Goal: Task Accomplishment & Management: Complete application form

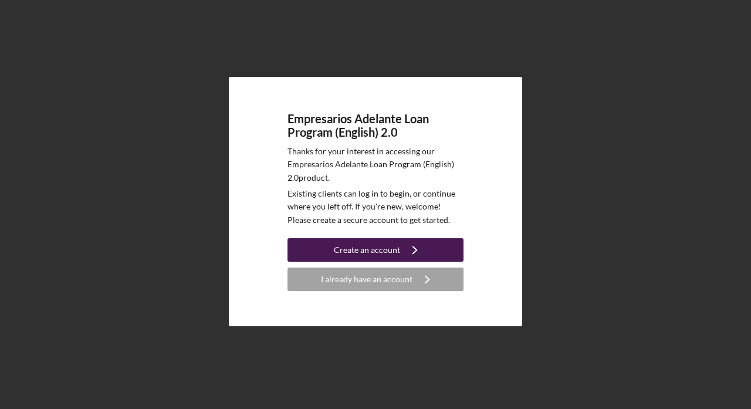
click at [380, 252] on div "Create an account" at bounding box center [367, 249] width 66 height 23
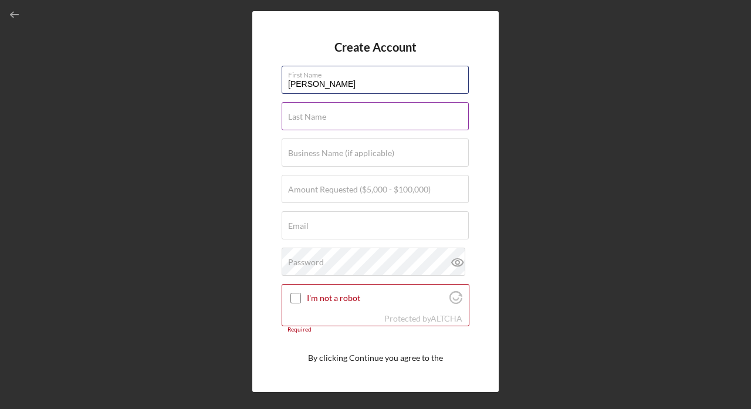
type input "[PERSON_NAME]"
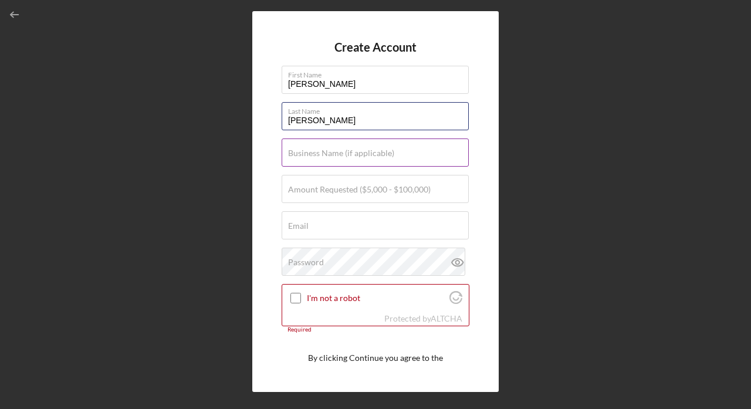
type input "[PERSON_NAME]"
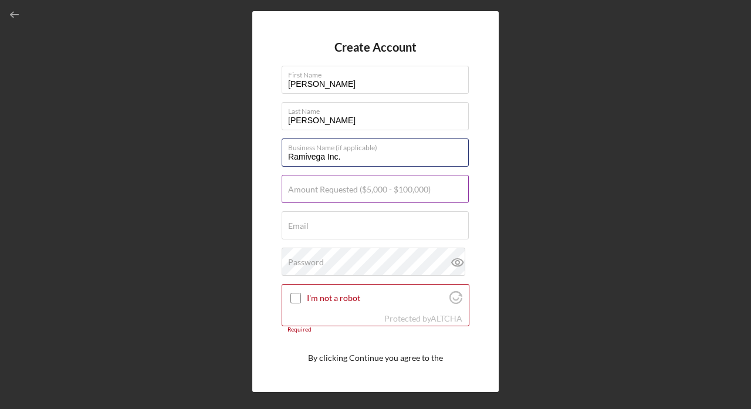
type input "Ramivega Inc."
click at [333, 185] on label "Amount Requested ($5,000 - $100,000)" at bounding box center [359, 189] width 143 height 9
click at [333, 184] on input "Amount Requested ($5,000 - $100,000)" at bounding box center [375, 189] width 187 height 28
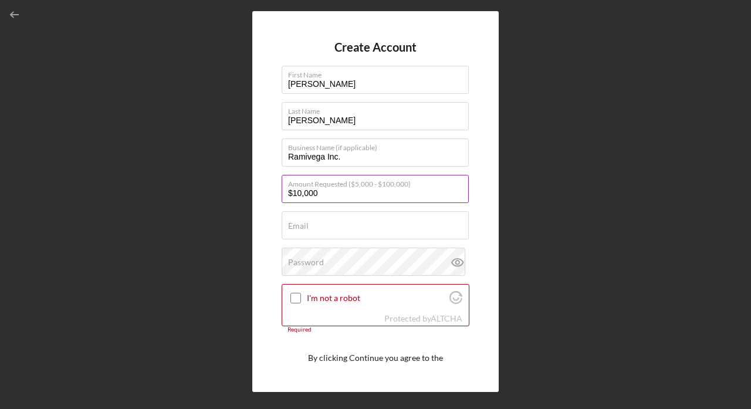
type input "$100,000"
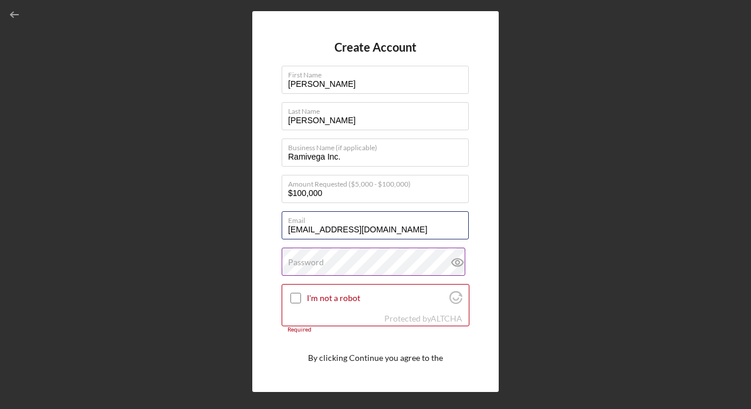
type input "[EMAIL_ADDRESS][DOMAIN_NAME]"
click at [302, 263] on label "Password" at bounding box center [306, 262] width 36 height 9
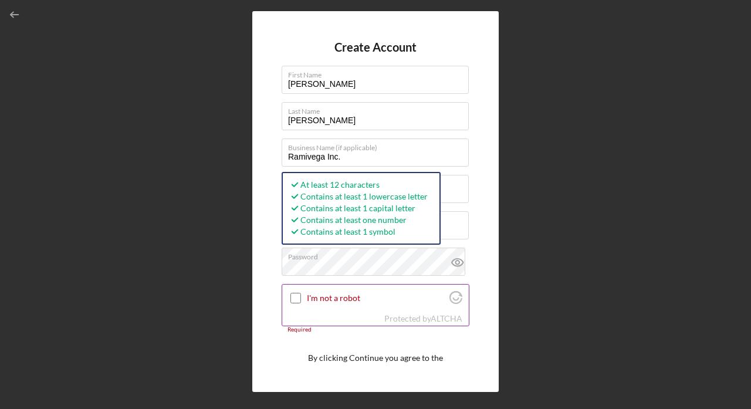
click at [299, 294] on input "I'm not a robot" at bounding box center [296, 298] width 11 height 11
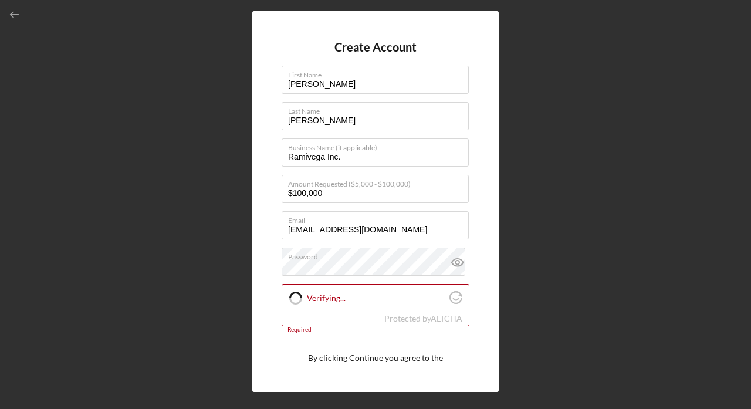
checkbox input "true"
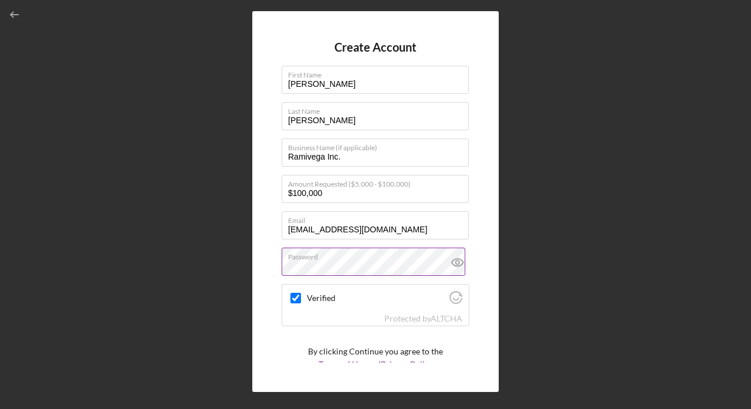
click at [454, 265] on icon at bounding box center [457, 262] width 29 height 29
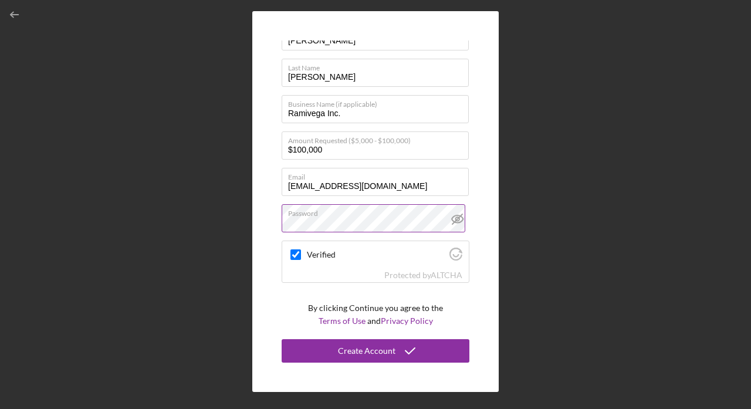
scroll to position [43, 0]
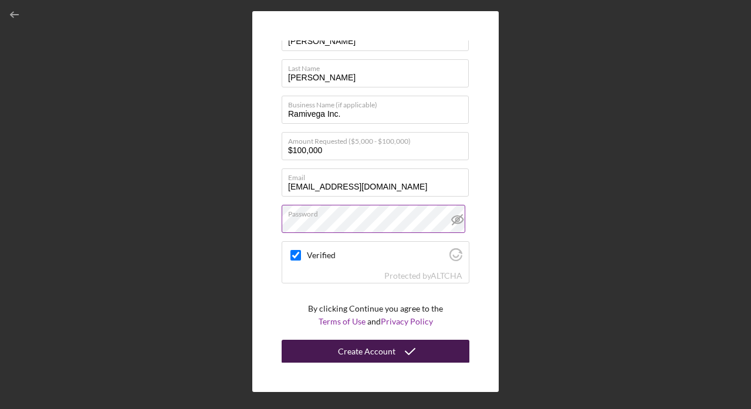
click at [402, 353] on icon "submit" at bounding box center [410, 351] width 29 height 29
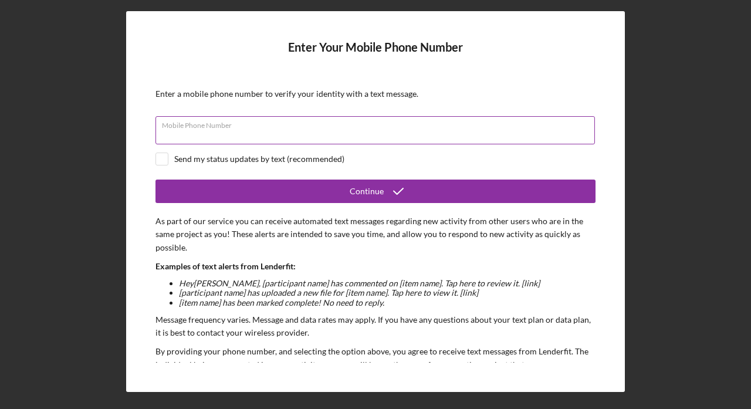
click at [359, 131] on input "Mobile Phone Number" at bounding box center [376, 130] width 440 height 28
type input "[PHONE_NUMBER]"
click at [301, 159] on div "Send my status updates by text (recommended)" at bounding box center [259, 158] width 170 height 9
checkbox input "true"
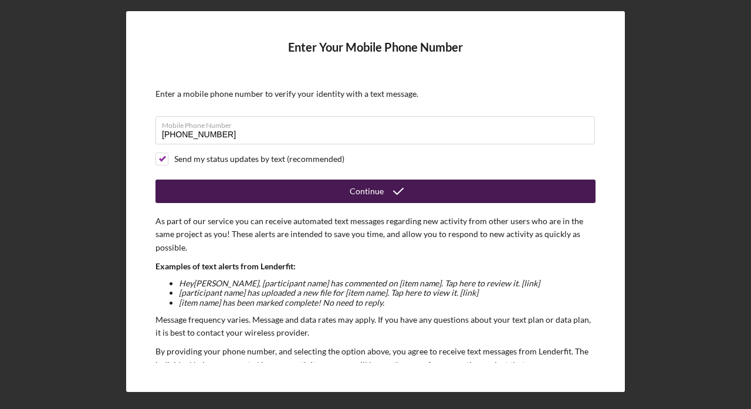
click at [308, 189] on button "Continue" at bounding box center [376, 191] width 440 height 23
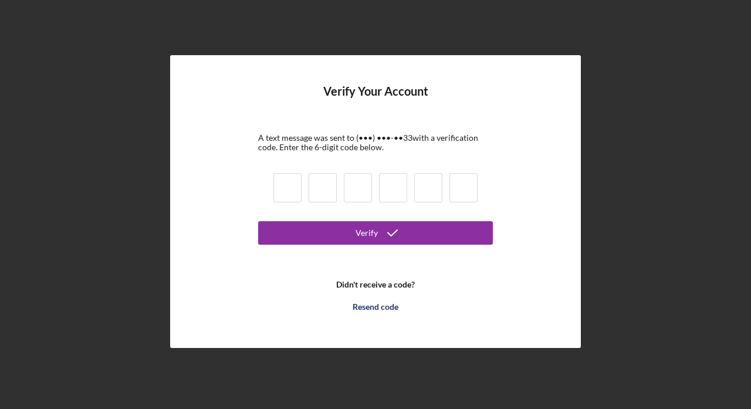
click at [300, 185] on input at bounding box center [288, 187] width 28 height 29
type input "0"
type input "8"
type input "7"
type input "6"
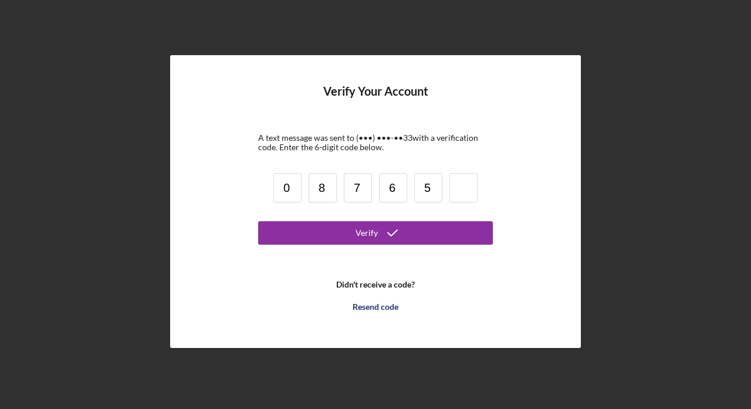
type input "5"
type input "9"
click at [376, 233] on button "Verify" at bounding box center [375, 232] width 235 height 23
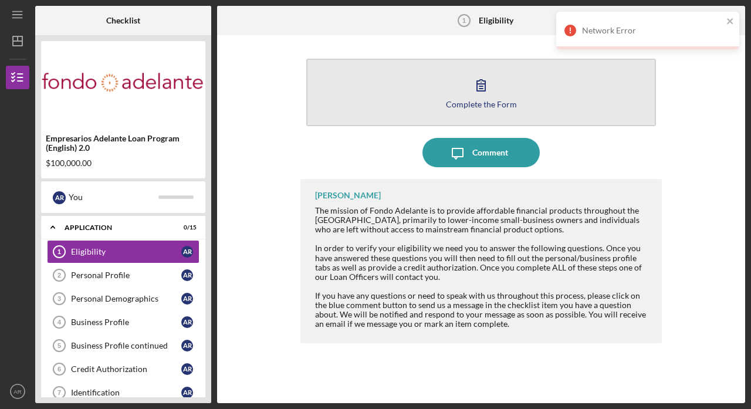
click at [480, 83] on icon "button" at bounding box center [481, 84] width 29 height 29
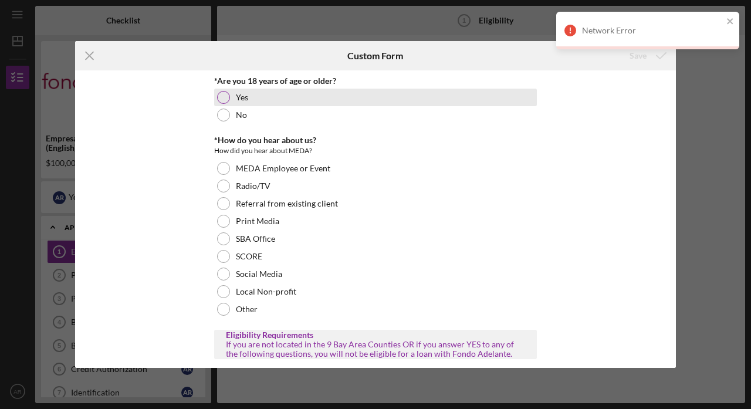
click at [384, 103] on div "Yes" at bounding box center [375, 98] width 323 height 18
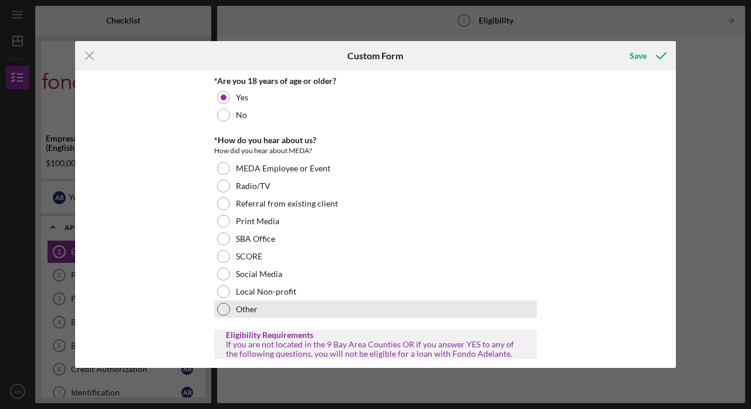
click at [267, 309] on div "Other" at bounding box center [375, 310] width 323 height 18
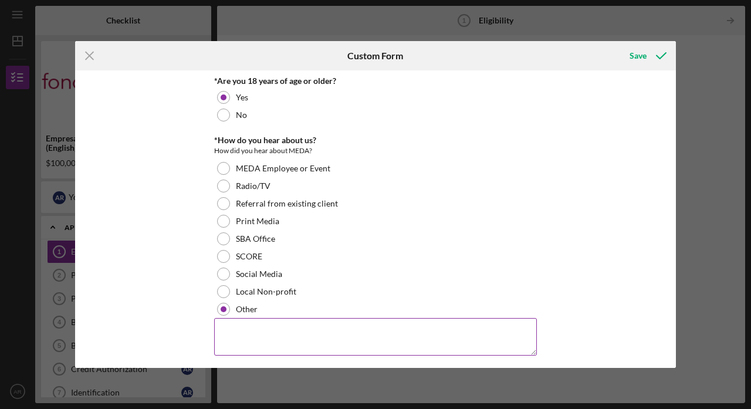
click at [267, 327] on textarea at bounding box center [375, 337] width 323 height 38
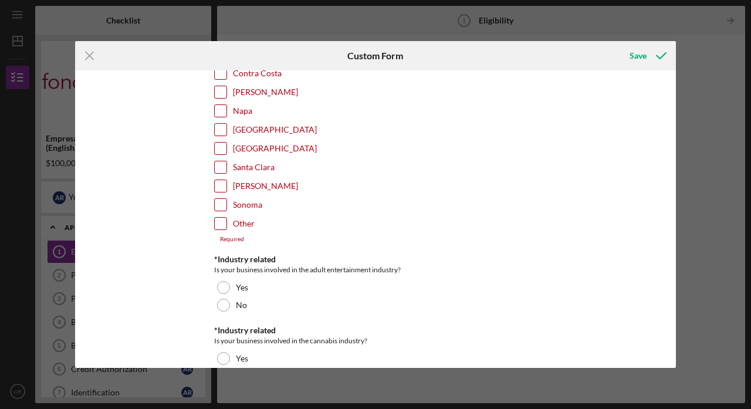
scroll to position [402, 0]
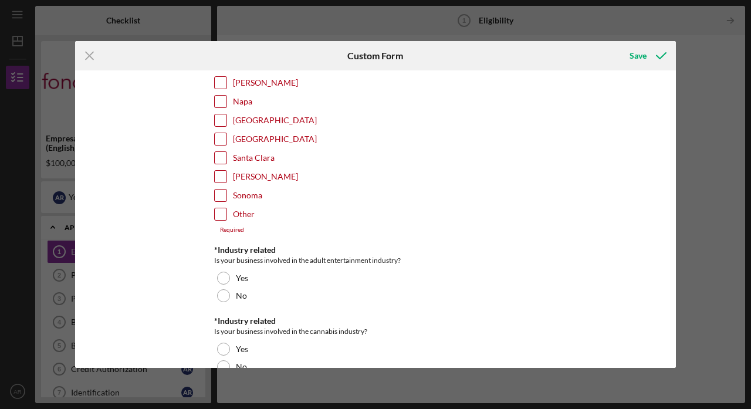
type textarea "chat gpt"
click at [251, 116] on label "[GEOGRAPHIC_DATA]" at bounding box center [275, 120] width 84 height 12
click at [227, 116] on input "[GEOGRAPHIC_DATA]" at bounding box center [221, 120] width 12 height 12
checkbox input "true"
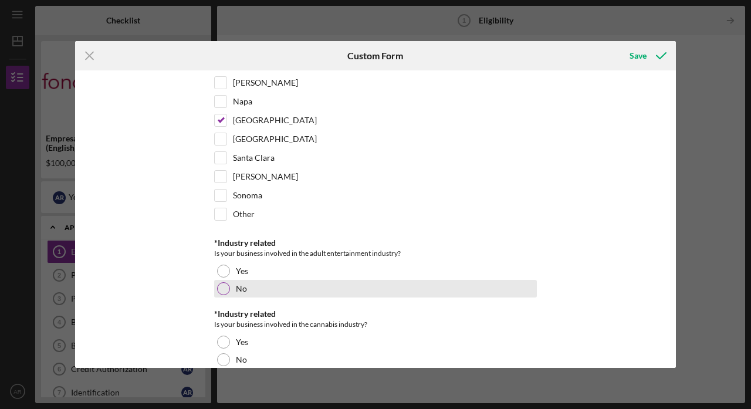
click at [223, 286] on div at bounding box center [223, 288] width 13 height 13
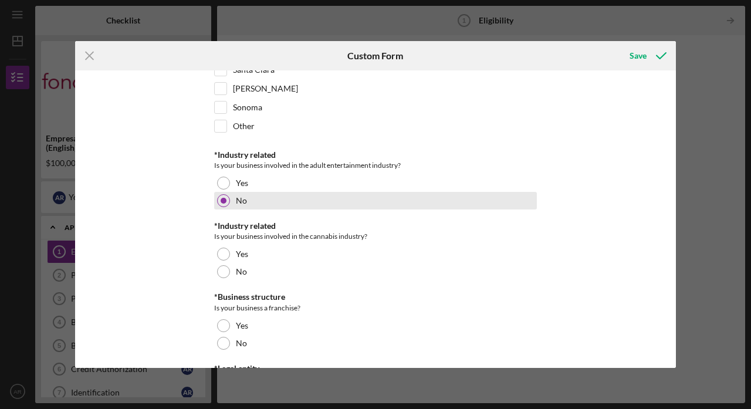
scroll to position [492, 0]
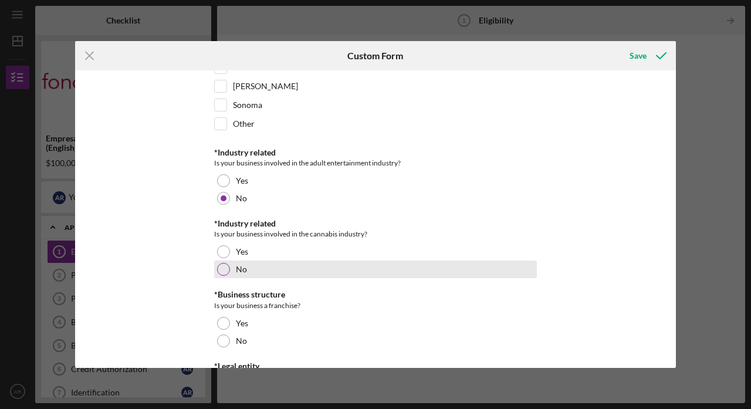
click at [224, 269] on div at bounding box center [223, 269] width 13 height 13
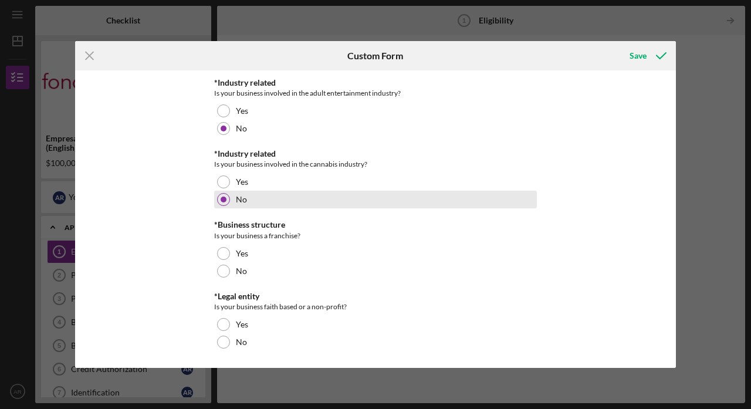
scroll to position [561, 0]
click at [224, 269] on div at bounding box center [223, 271] width 13 height 13
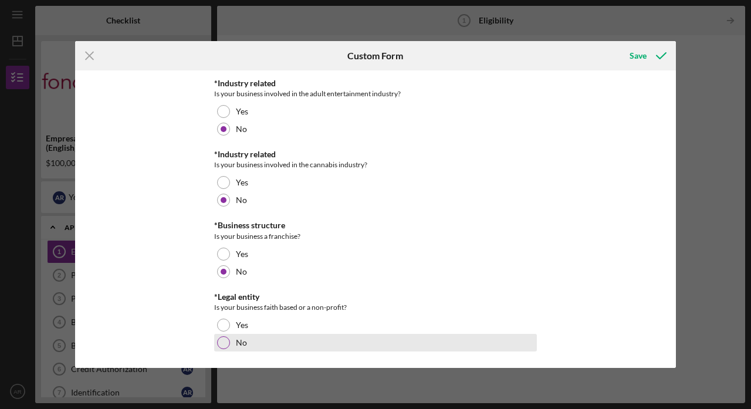
click at [223, 343] on div at bounding box center [223, 342] width 13 height 13
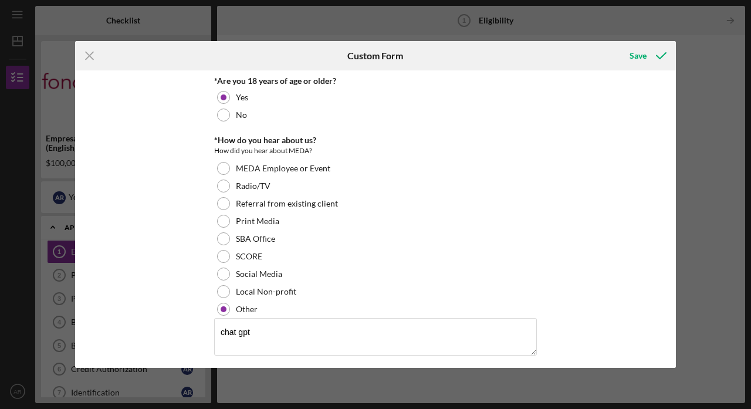
scroll to position [0, 0]
click at [645, 53] on div "Save" at bounding box center [638, 55] width 17 height 23
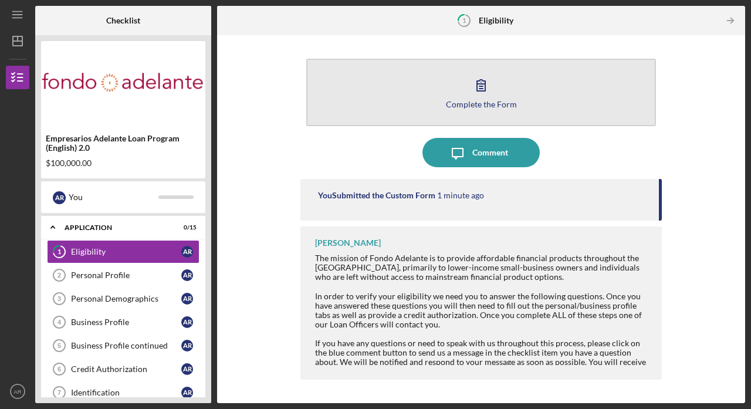
click at [408, 81] on button "Complete the Form Form" at bounding box center [481, 93] width 350 height 68
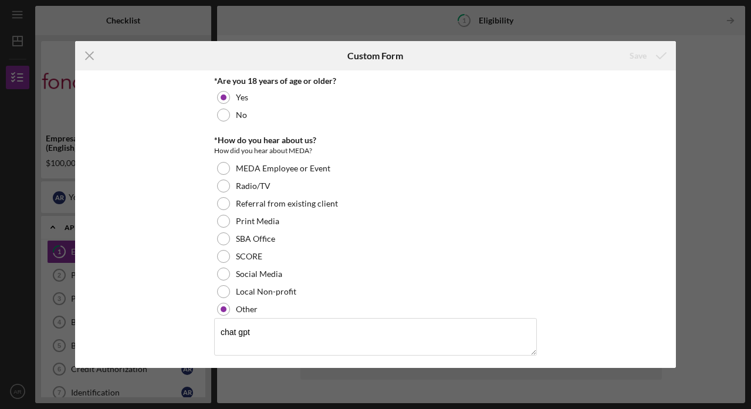
click at [655, 26] on div "Icon/Menu Close Custom Form Save *Are you 18 years of age or older? Yes No *How…" at bounding box center [375, 204] width 751 height 409
click at [89, 50] on icon "Icon/Menu Close" at bounding box center [89, 55] width 29 height 29
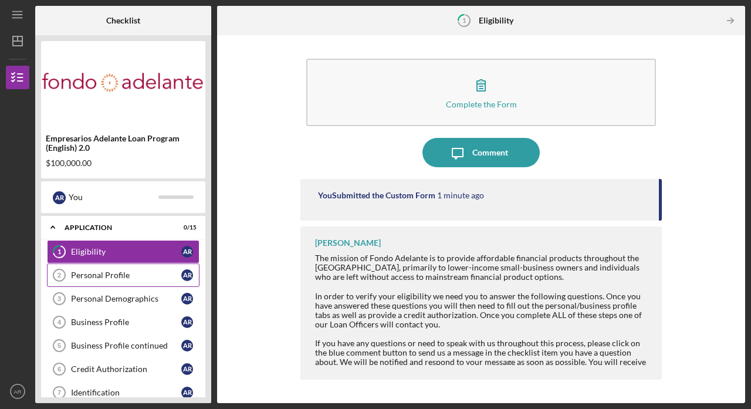
click at [133, 265] on link "Personal Profile 2 Personal Profile A R" at bounding box center [123, 275] width 153 height 23
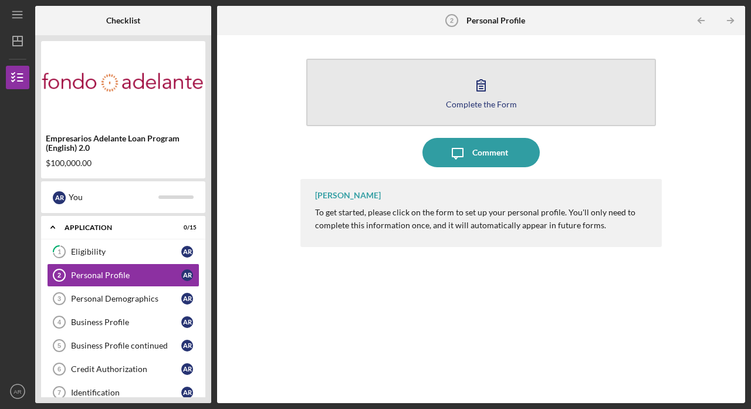
click at [407, 95] on button "Complete the Form Form" at bounding box center [481, 93] width 350 height 68
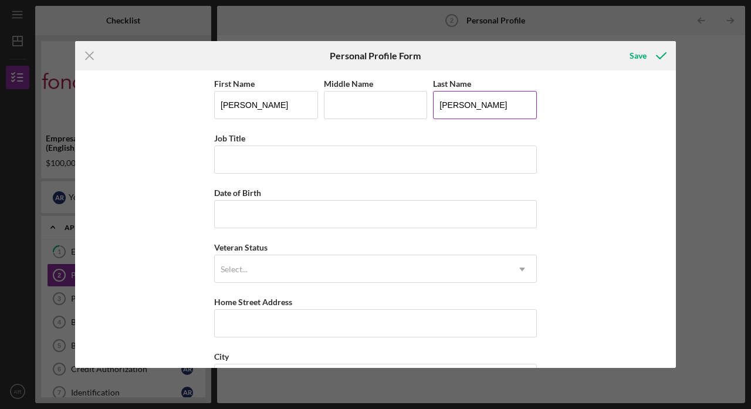
click at [498, 104] on input "[PERSON_NAME]" at bounding box center [485, 105] width 104 height 28
type input "[PERSON_NAME]"
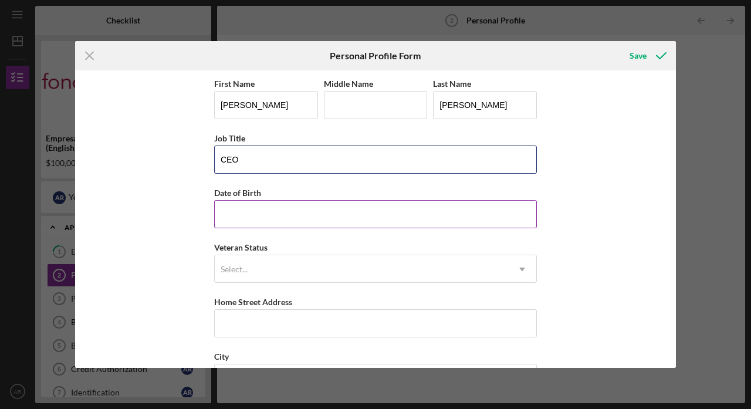
type input "CEO"
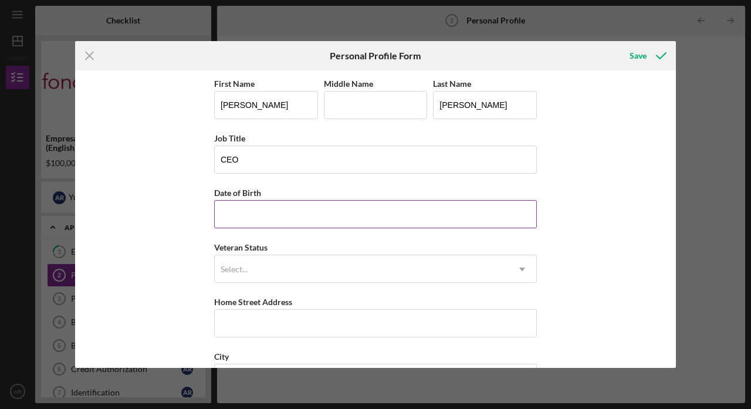
click at [400, 195] on div "Date of Birth" at bounding box center [375, 193] width 323 height 15
type input "[DATE]"
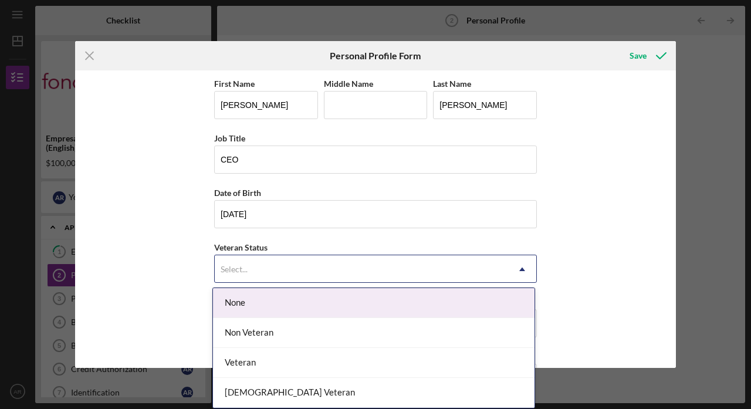
click at [359, 263] on div "Select..." at bounding box center [362, 269] width 294 height 27
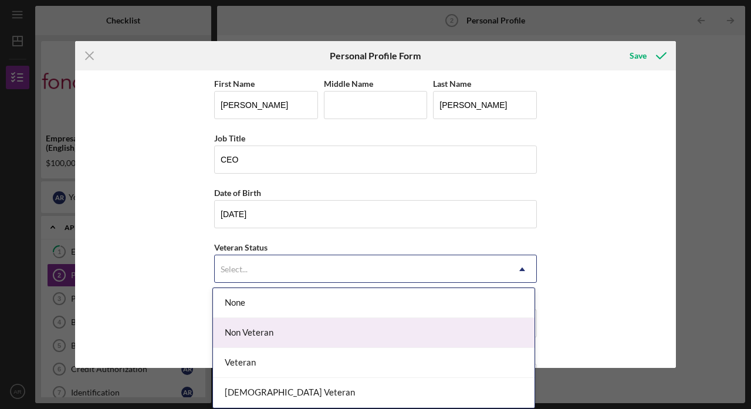
click at [342, 325] on div "Non Veteran" at bounding box center [374, 333] width 322 height 30
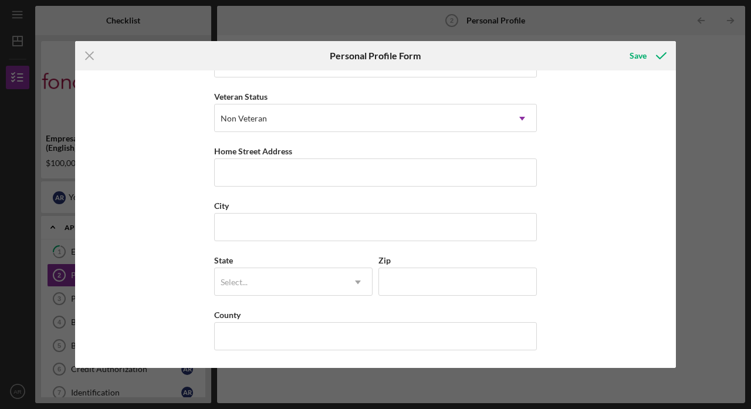
scroll to position [151, 0]
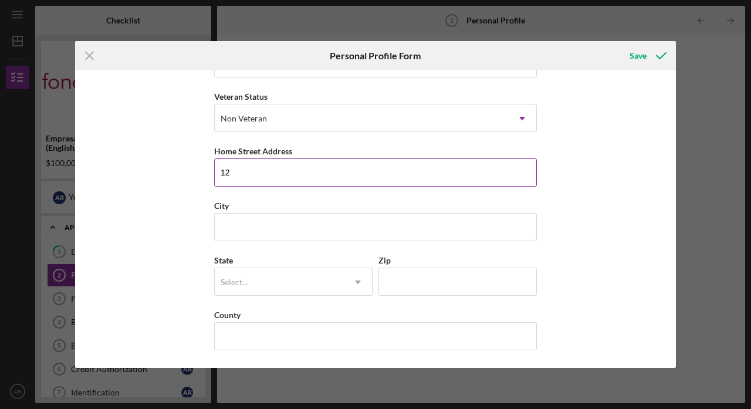
type input "125"
type input "[STREET_ADDRESS][PERSON_NAME]"
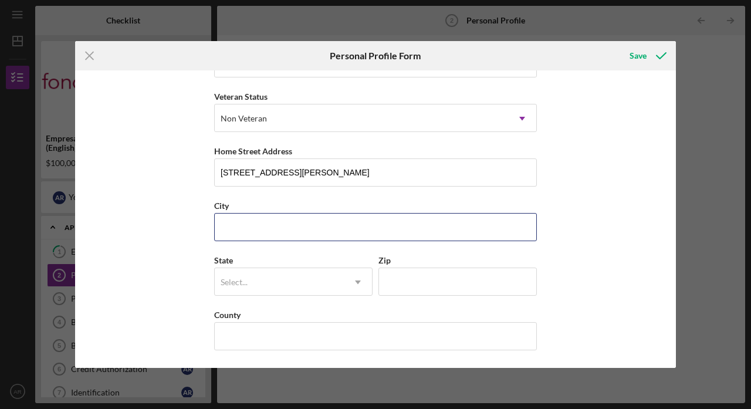
type input "[GEOGRAPHIC_DATA]"
type input "CA"
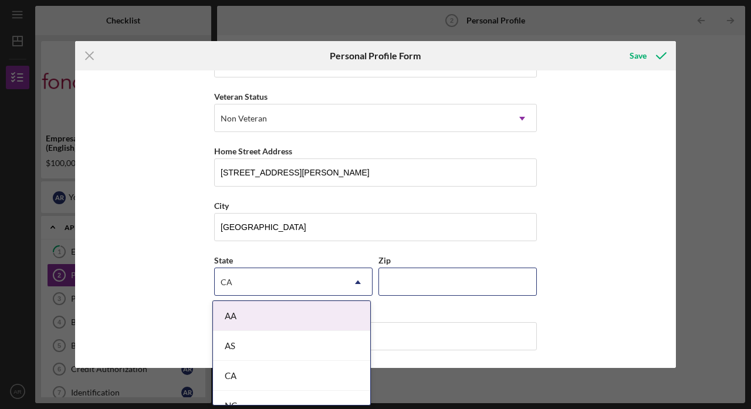
type input "94102"
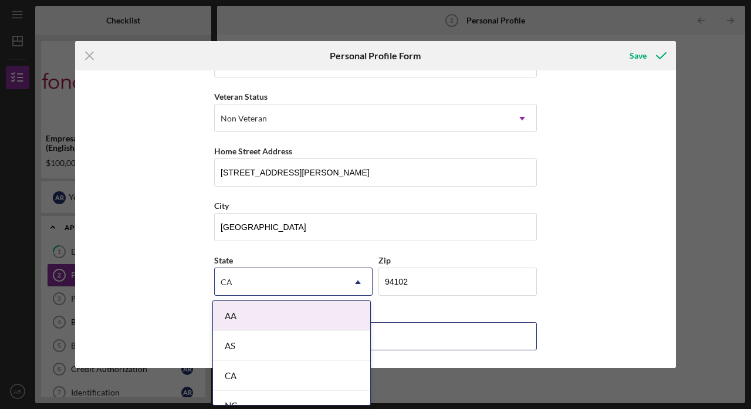
type input "[PERSON_NAME]"
click at [648, 226] on div "First Name [PERSON_NAME] Middle Name Last Name [PERSON_NAME] Job Title CEO Date…" at bounding box center [375, 219] width 601 height 298
click at [580, 225] on div "First Name [PERSON_NAME] Middle Name Last Name [PERSON_NAME] Job Title CEO Date…" at bounding box center [375, 219] width 601 height 298
click at [359, 282] on icon "Icon/Dropdown Arrow" at bounding box center [358, 282] width 28 height 28
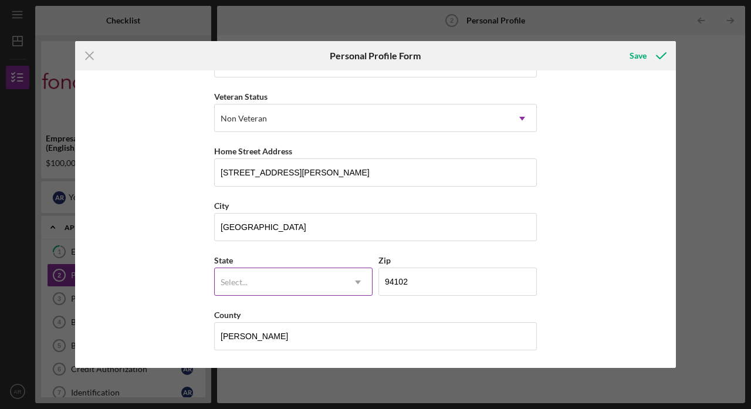
click at [359, 283] on icon "Icon/Dropdown Arrow" at bounding box center [358, 282] width 28 height 28
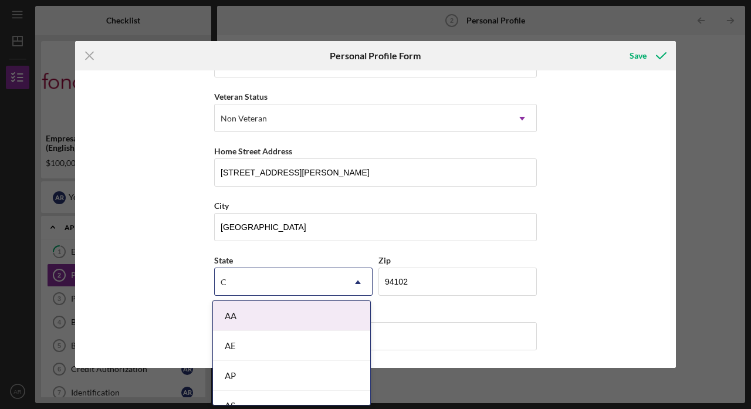
type input "Ca"
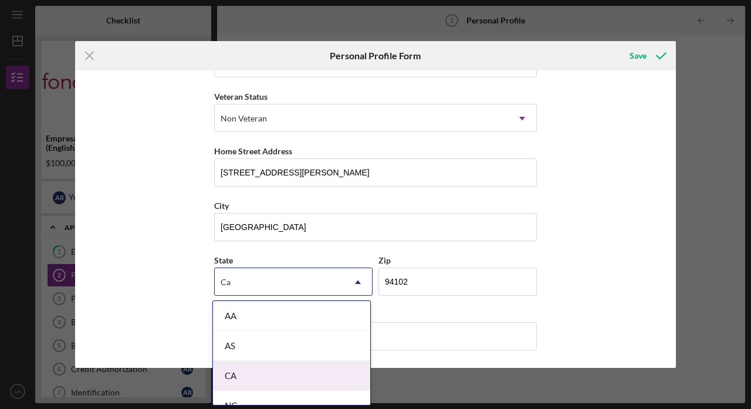
click at [289, 369] on div "CA" at bounding box center [291, 376] width 157 height 30
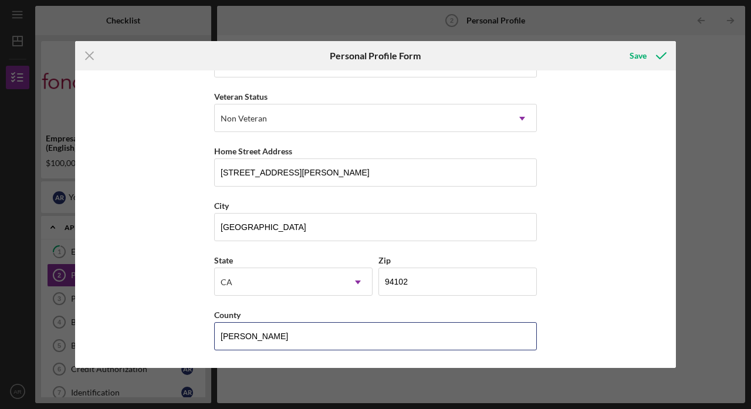
drag, startPoint x: 315, startPoint y: 343, endPoint x: 187, endPoint y: 337, distance: 128.1
type input "[GEOGRAPHIC_DATA]"
click at [641, 53] on div "Save" at bounding box center [638, 55] width 17 height 23
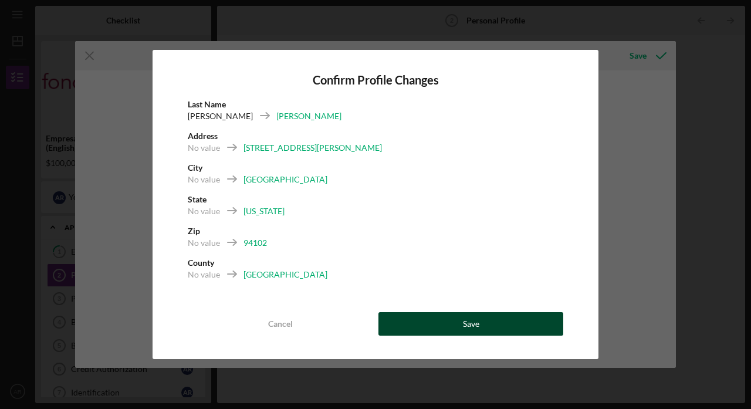
click at [465, 328] on div "Save" at bounding box center [471, 323] width 16 height 23
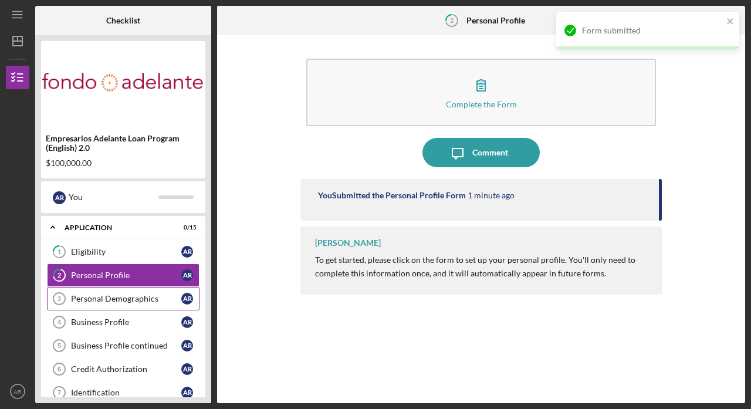
click at [171, 296] on div "Personal Demographics" at bounding box center [126, 298] width 110 height 9
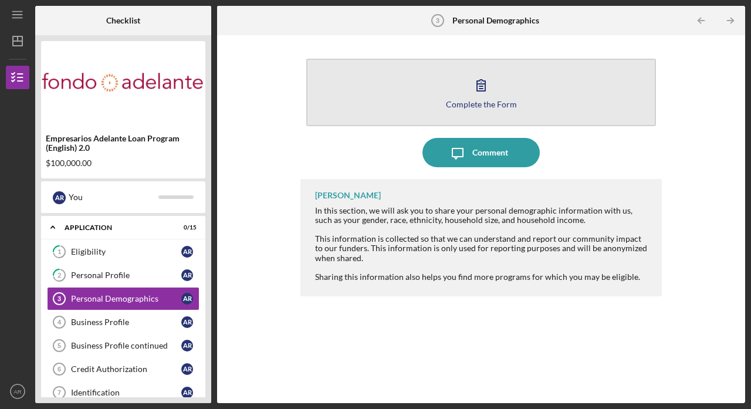
click at [456, 110] on button "Complete the Form Form" at bounding box center [481, 93] width 350 height 68
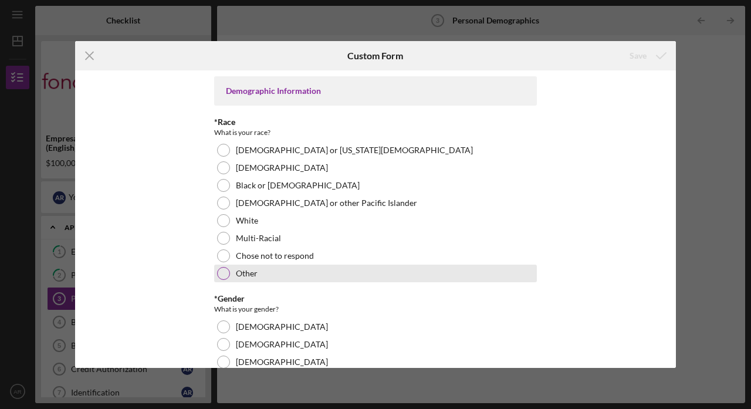
click at [275, 269] on div "Other" at bounding box center [375, 274] width 323 height 18
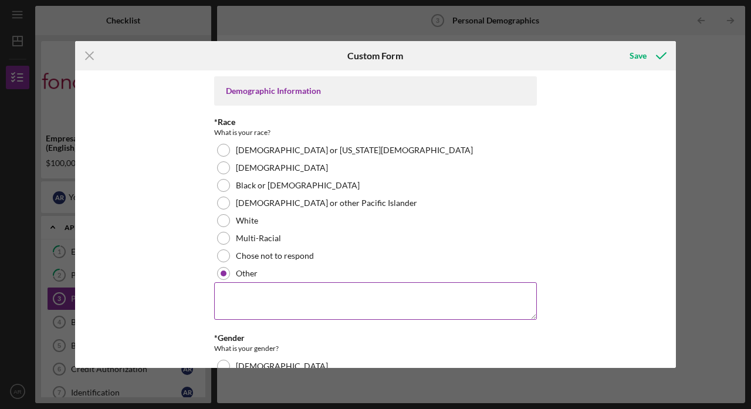
click at [268, 291] on textarea at bounding box center [375, 301] width 323 height 38
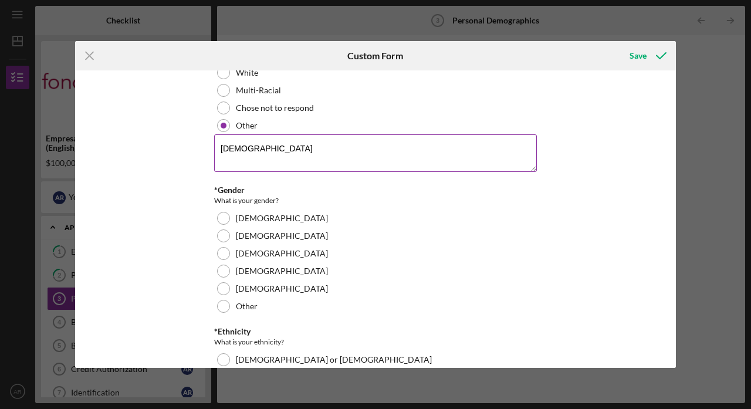
scroll to position [164, 0]
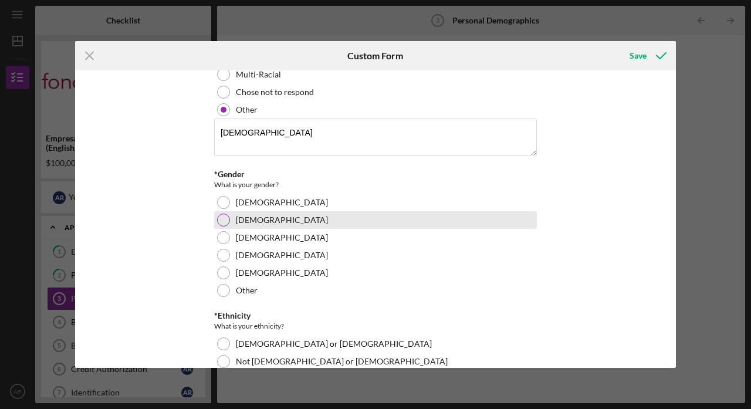
click at [251, 220] on label "[DEMOGRAPHIC_DATA]" at bounding box center [282, 219] width 92 height 9
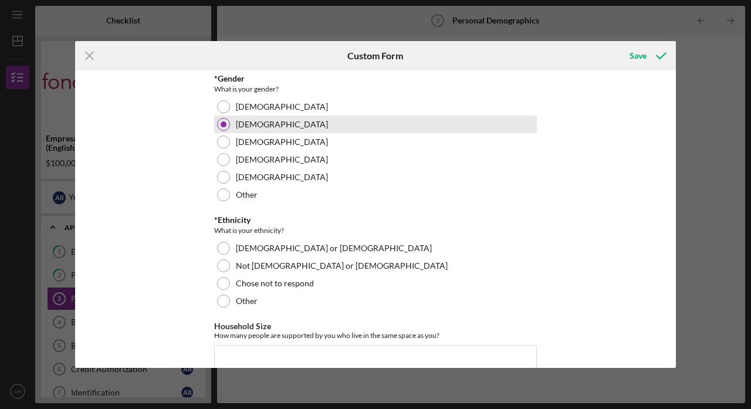
scroll to position [278, 0]
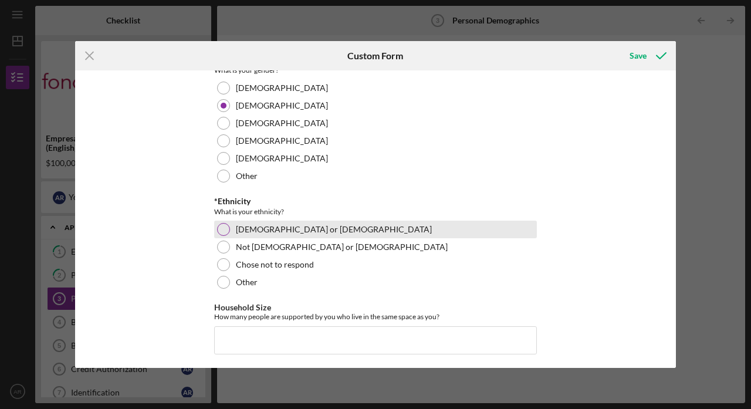
click at [254, 231] on label "[DEMOGRAPHIC_DATA] or [DEMOGRAPHIC_DATA]" at bounding box center [334, 229] width 196 height 9
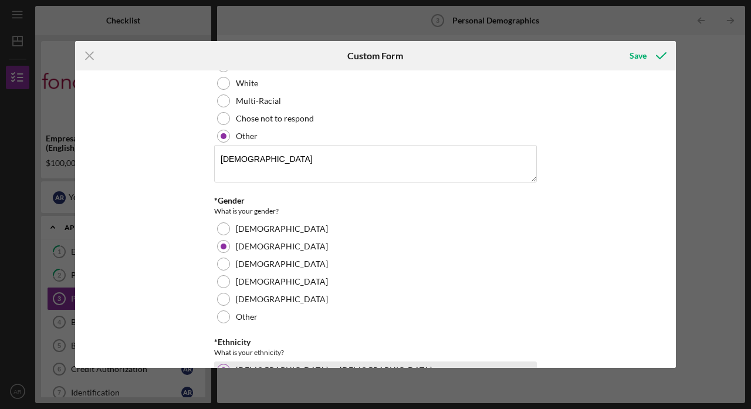
scroll to position [136, 0]
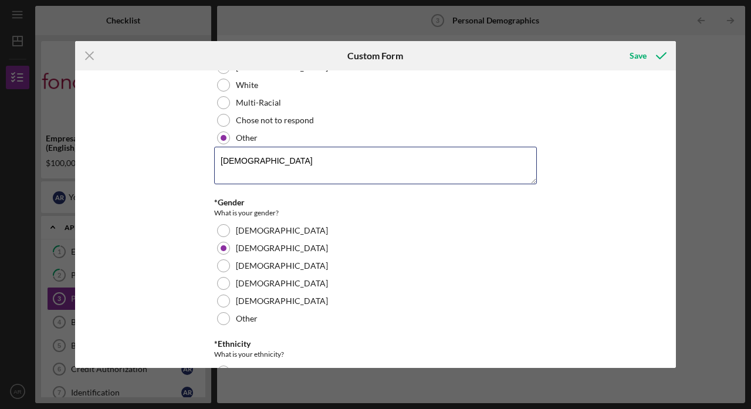
drag, startPoint x: 257, startPoint y: 161, endPoint x: 205, endPoint y: 157, distance: 51.2
click at [205, 157] on div "Demographic Information *Race What is your race? [DEMOGRAPHIC_DATA] or [US_STAT…" at bounding box center [375, 219] width 601 height 298
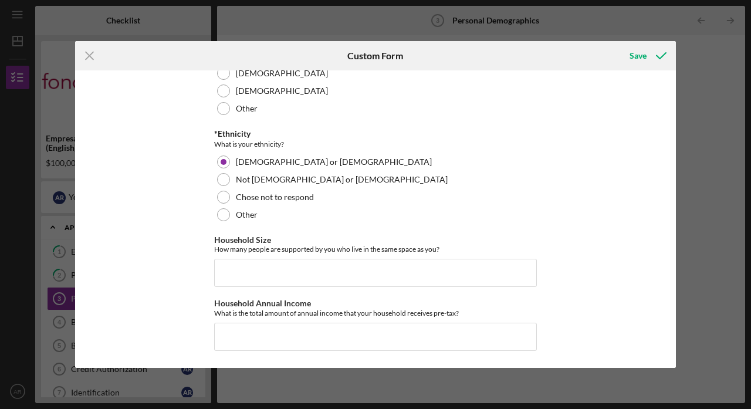
scroll to position [345, 0]
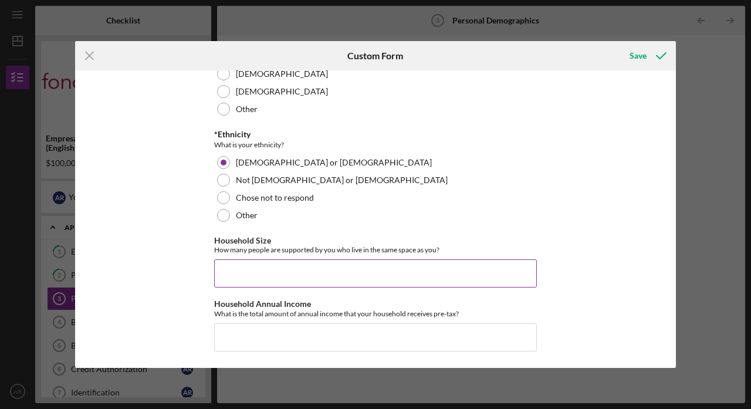
type textarea "Mexican"
click at [235, 268] on input "Household Size" at bounding box center [375, 273] width 323 height 28
type input "4"
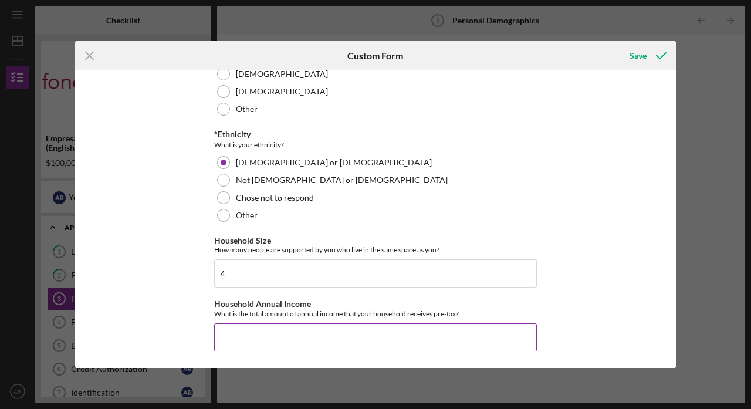
click at [257, 338] on input "Household Annual Income" at bounding box center [375, 337] width 323 height 28
type input "$220,000"
click at [647, 60] on icon "submit" at bounding box center [661, 55] width 29 height 29
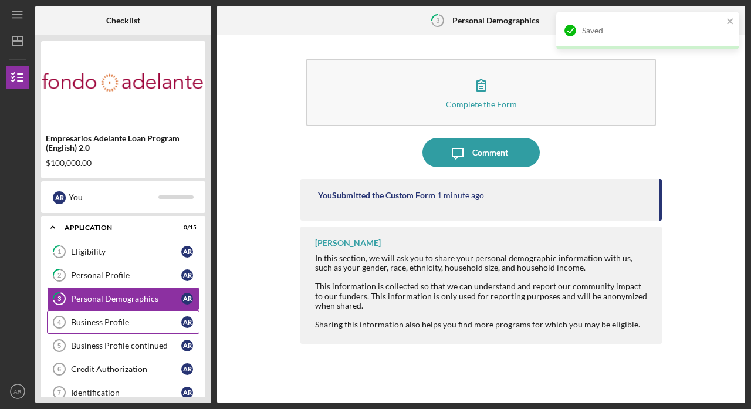
click at [144, 323] on div "Business Profile" at bounding box center [126, 322] width 110 height 9
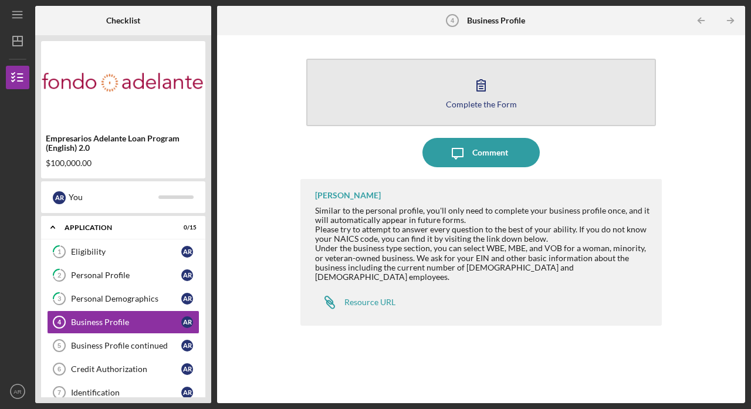
click at [482, 83] on icon "button" at bounding box center [481, 84] width 29 height 29
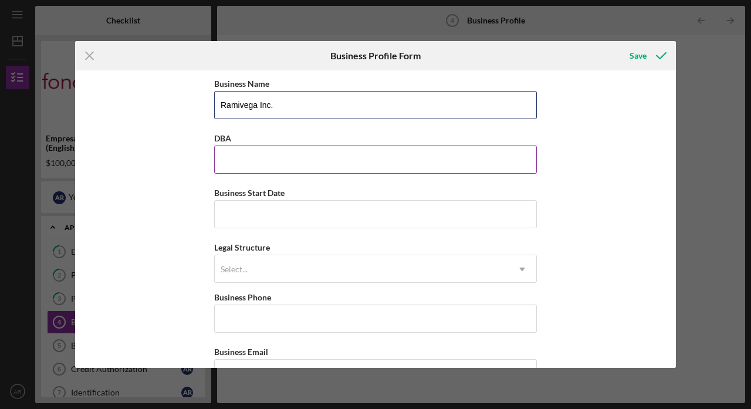
type input "Ramivega Inc."
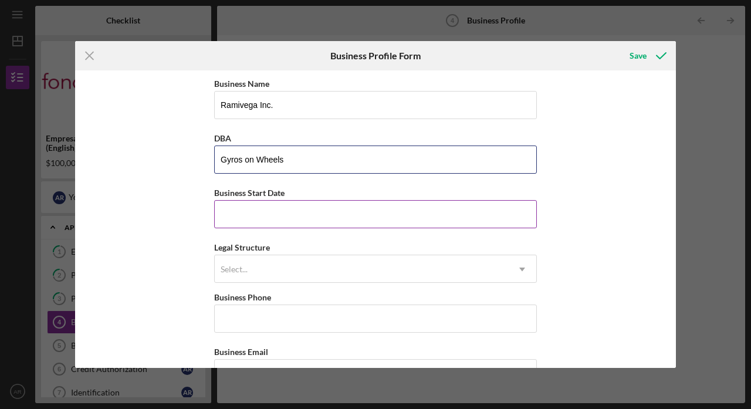
type input "Gyros on Wheels"
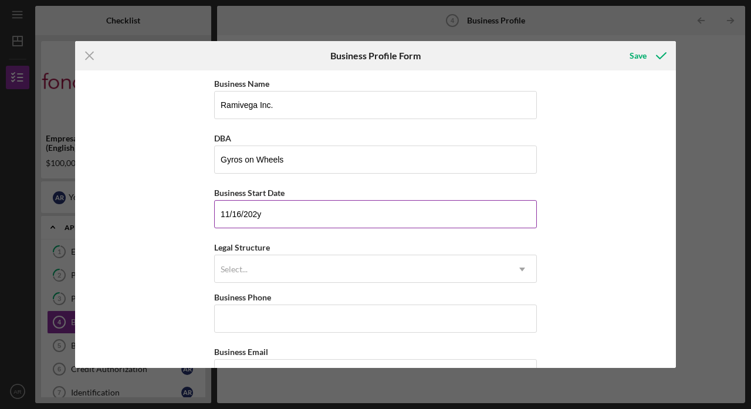
type input "[DATE]"
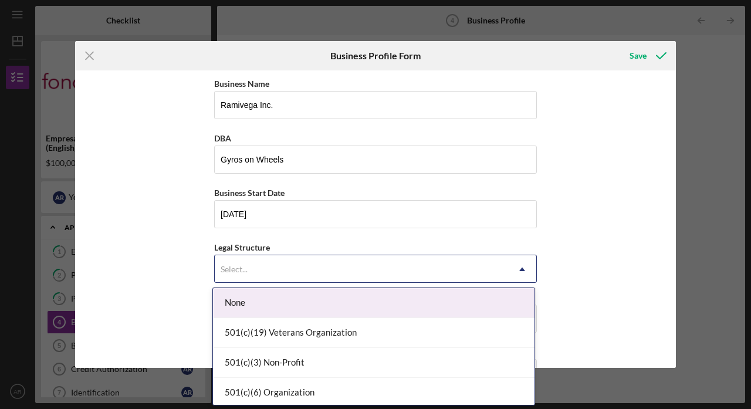
click at [286, 267] on div "Select..." at bounding box center [362, 269] width 294 height 27
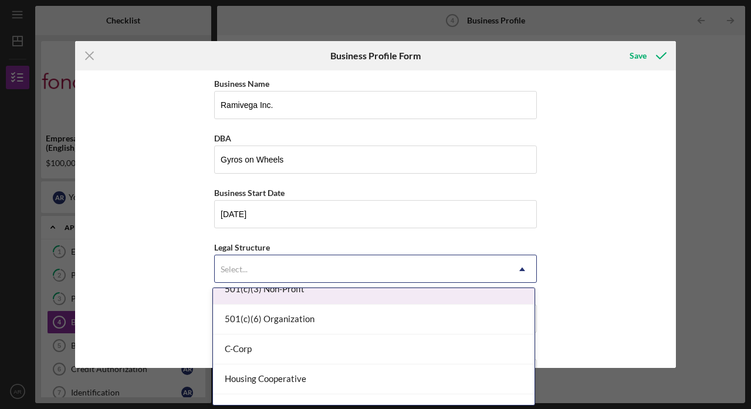
scroll to position [75, 0]
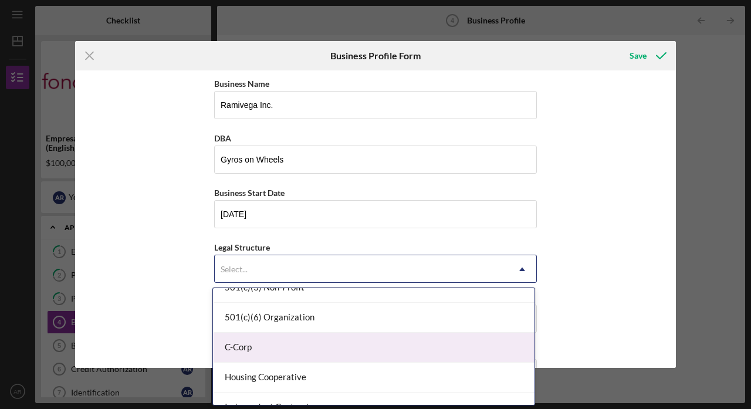
click at [291, 341] on div "C-Corp" at bounding box center [374, 348] width 322 height 30
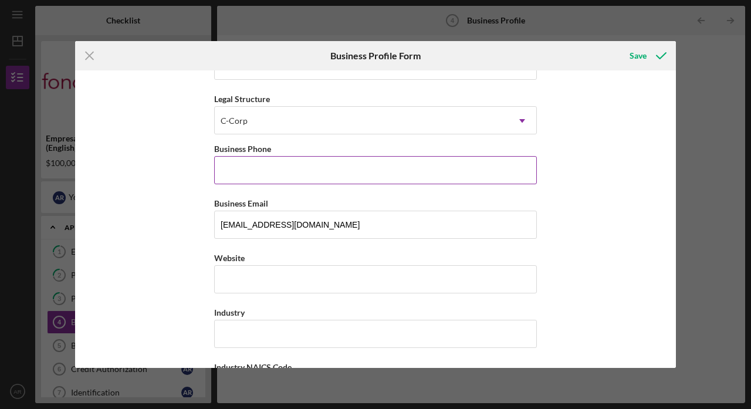
scroll to position [157, 0]
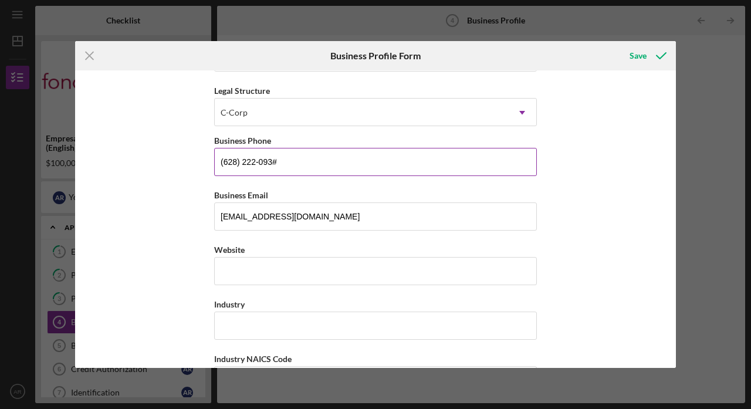
type input "[PHONE_NUMBER]"
click at [376, 258] on input "Website" at bounding box center [375, 271] width 323 height 28
paste input "[DOMAIN_NAME]"
type input "[DOMAIN_NAME]"
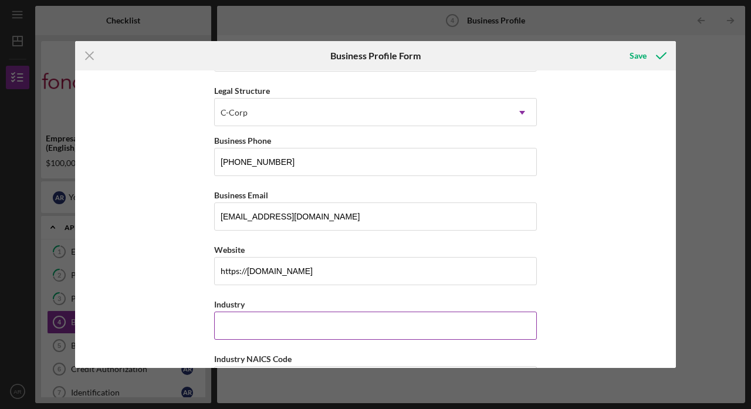
click at [318, 323] on input "Industry" at bounding box center [375, 326] width 323 height 28
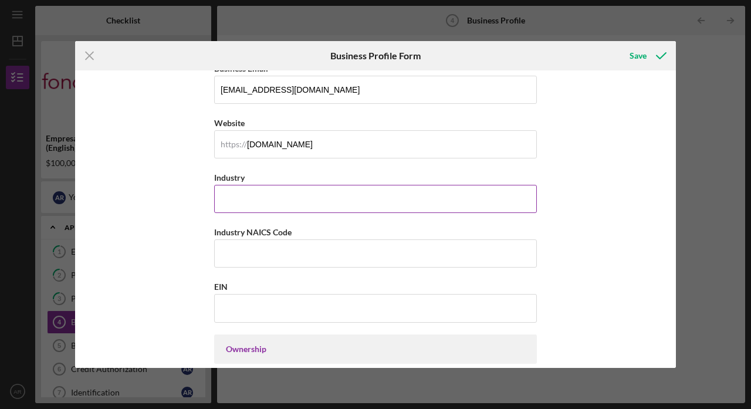
scroll to position [318, 0]
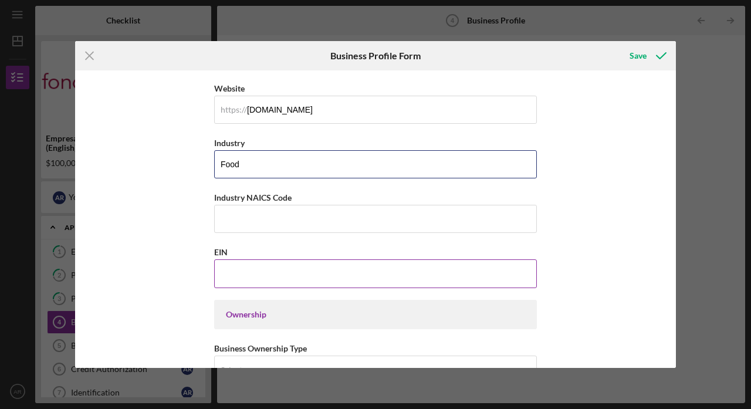
type input "Food"
click at [336, 274] on input "EIN" at bounding box center [375, 273] width 323 height 28
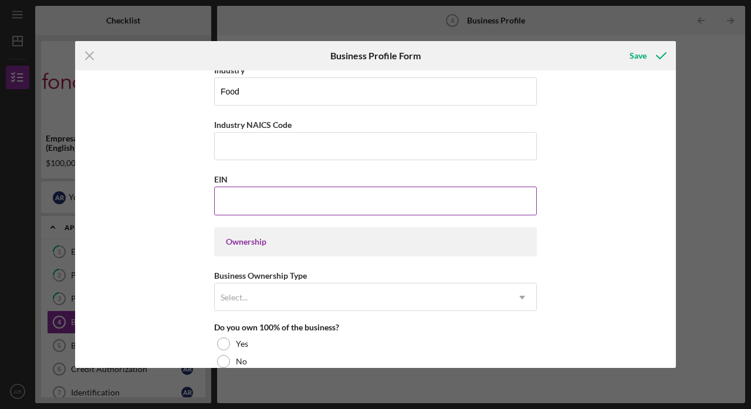
scroll to position [393, 0]
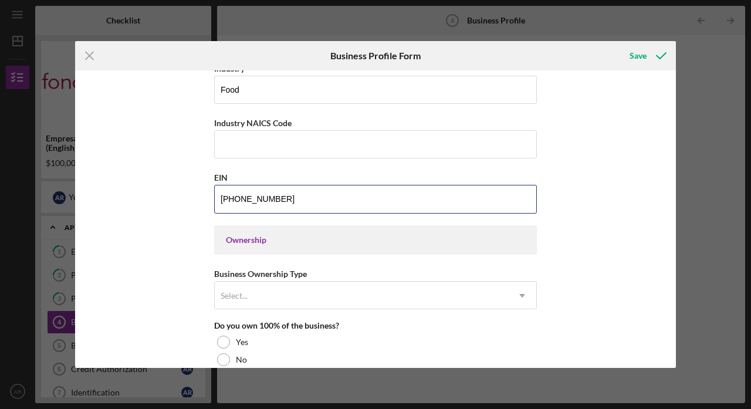
type input "[US_EMPLOYER_IDENTIFICATION_NUMBER]"
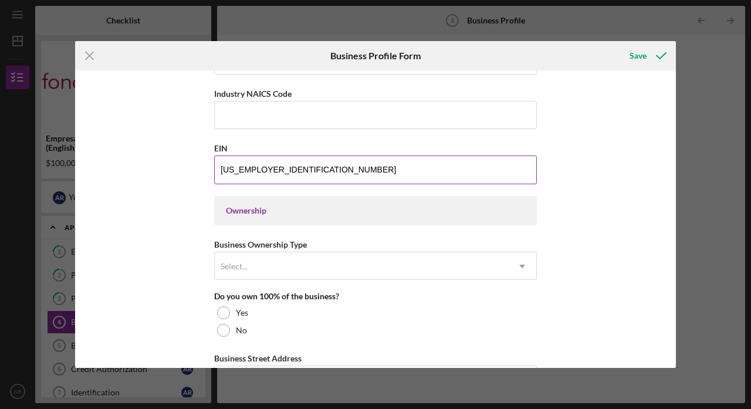
scroll to position [462, 0]
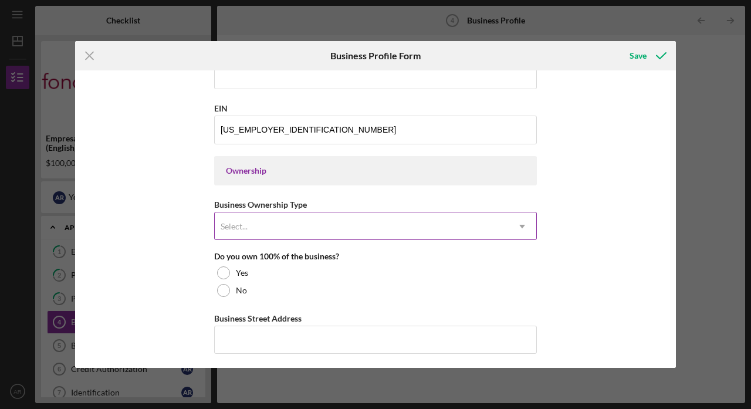
click at [323, 223] on div "Select..." at bounding box center [362, 226] width 294 height 27
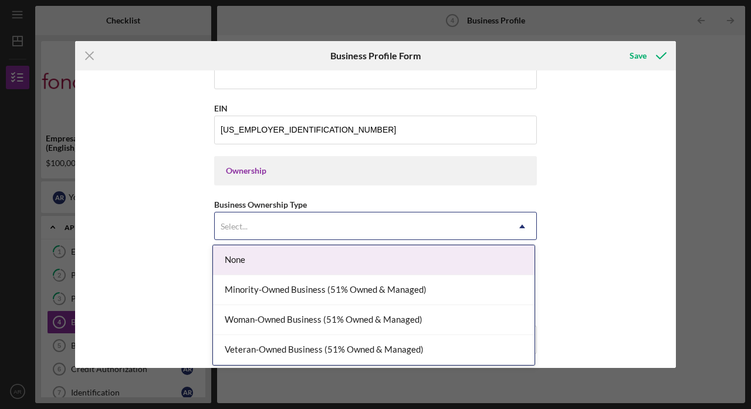
scroll to position [500, 0]
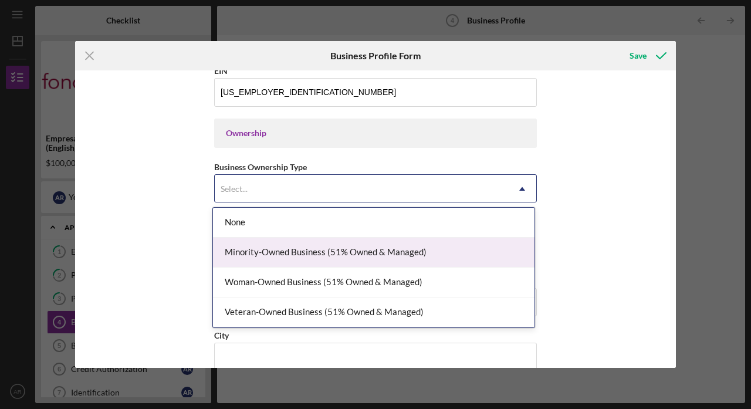
click at [329, 252] on div "Minority-Owned Business (51% Owned & Managed)" at bounding box center [374, 253] width 322 height 30
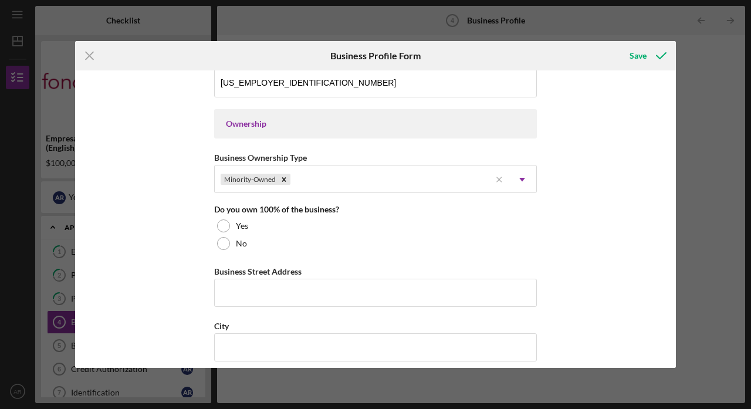
scroll to position [510, 0]
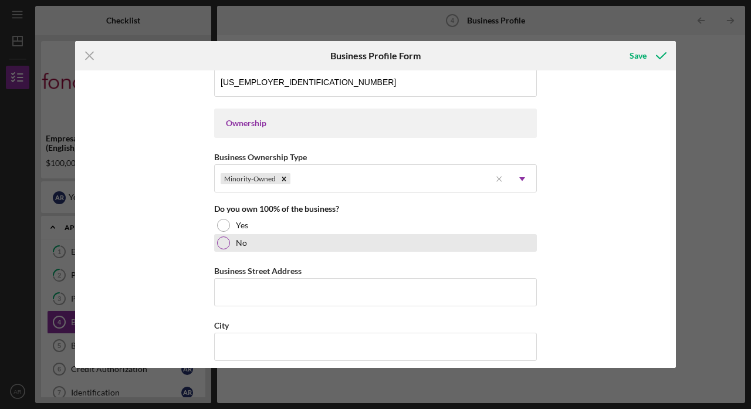
click at [244, 245] on label "No" at bounding box center [241, 242] width 11 height 9
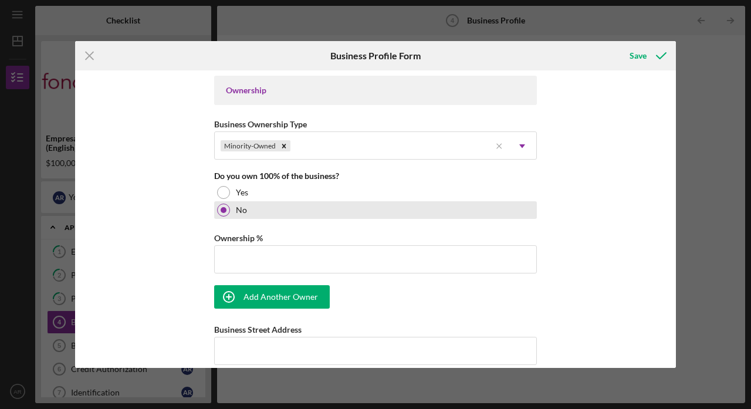
scroll to position [545, 0]
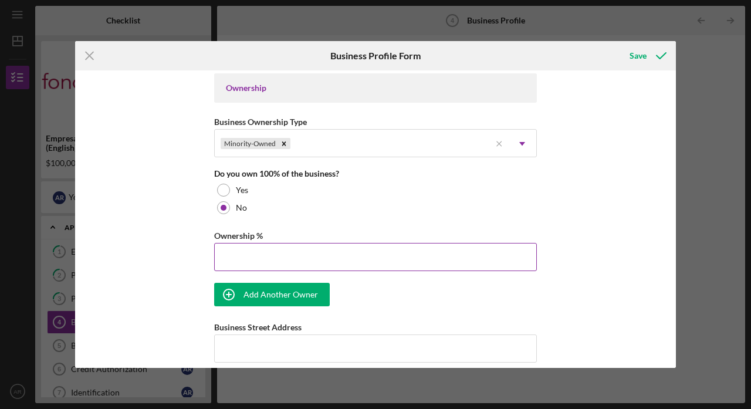
click at [244, 258] on input "Ownership %" at bounding box center [375, 257] width 323 height 28
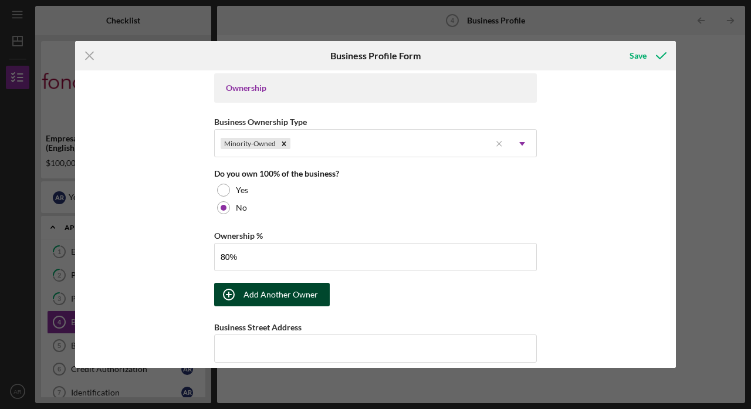
type input "80.00%"
click at [245, 290] on div "Add Another Owner" at bounding box center [281, 294] width 75 height 23
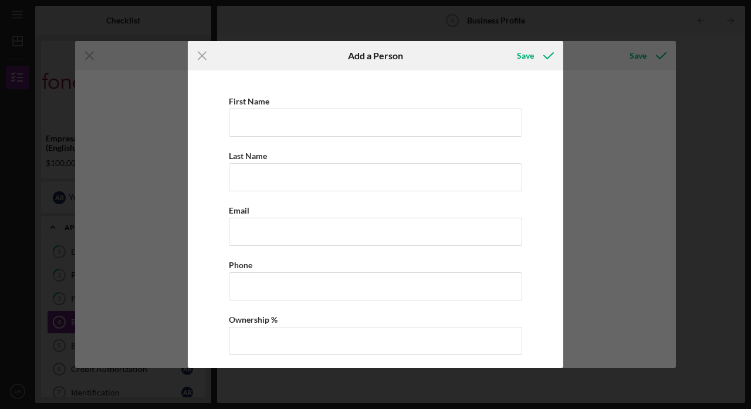
scroll to position [0, 0]
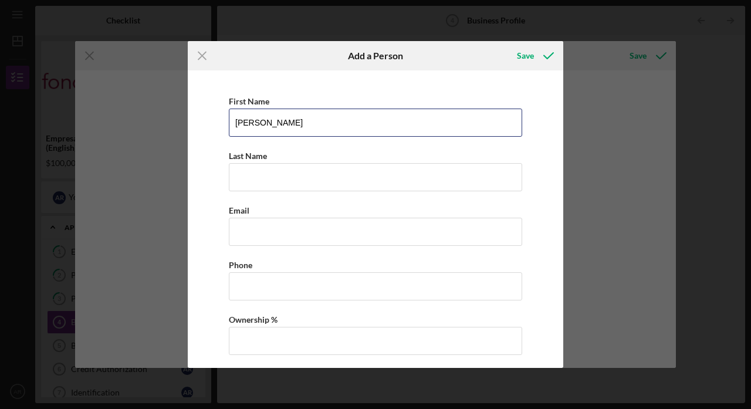
type input "[PERSON_NAME]"
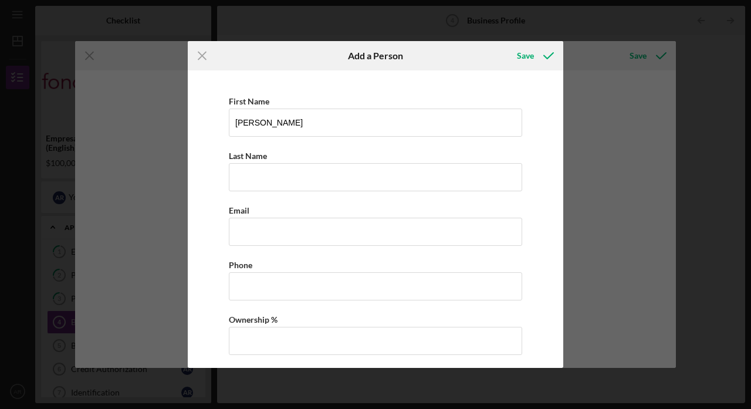
click at [266, 193] on div "First Name [PERSON_NAME] Last Name Required Email Phone Ownership %" at bounding box center [376, 230] width 364 height 308
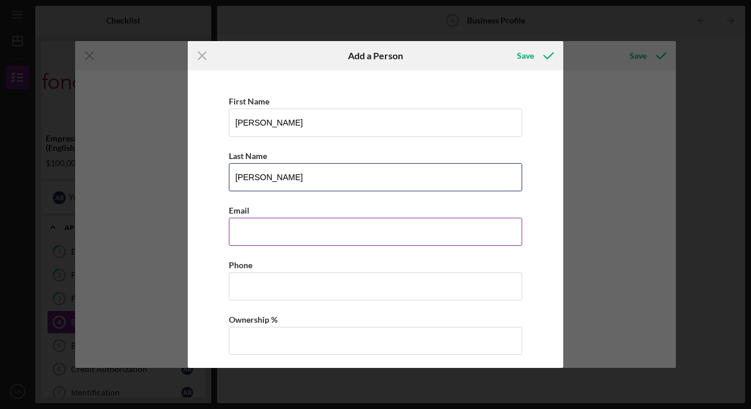
type input "[PERSON_NAME]"
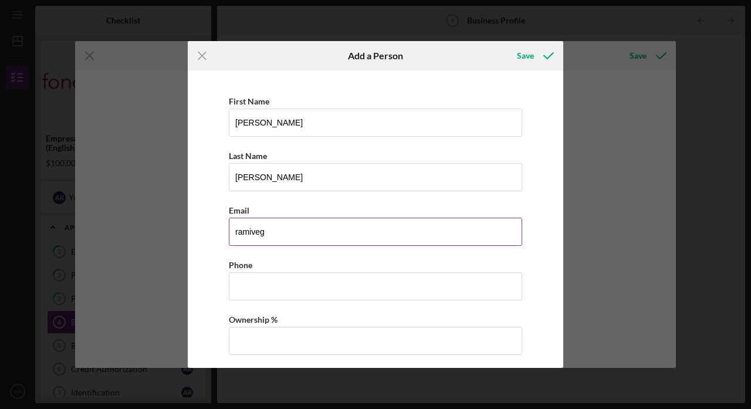
type input "ramivega"
type input "[EMAIL_ADDRESS][DOMAIN_NAME]"
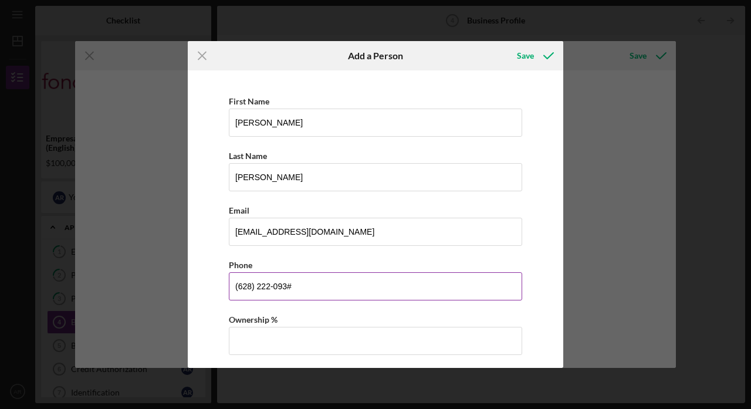
type input "[PHONE_NUMBER]"
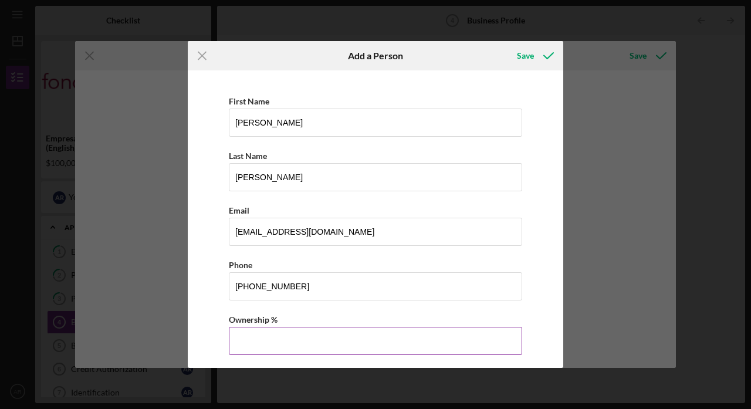
click at [284, 343] on input "Ownership %" at bounding box center [376, 341] width 294 height 28
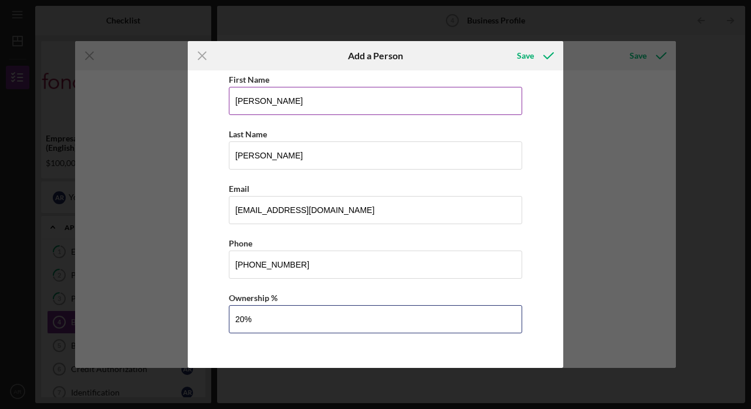
scroll to position [22, 0]
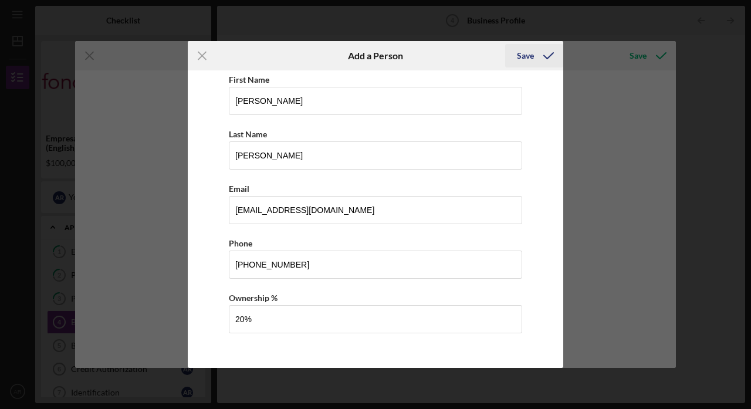
type input "20.00%"
click at [513, 60] on button "Save" at bounding box center [534, 55] width 58 height 23
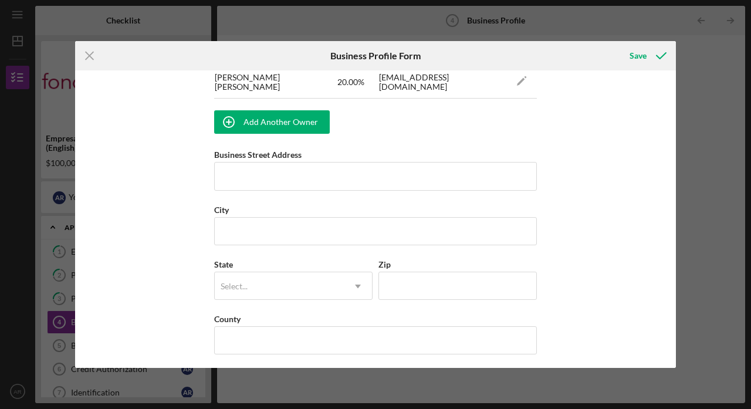
scroll to position [794, 0]
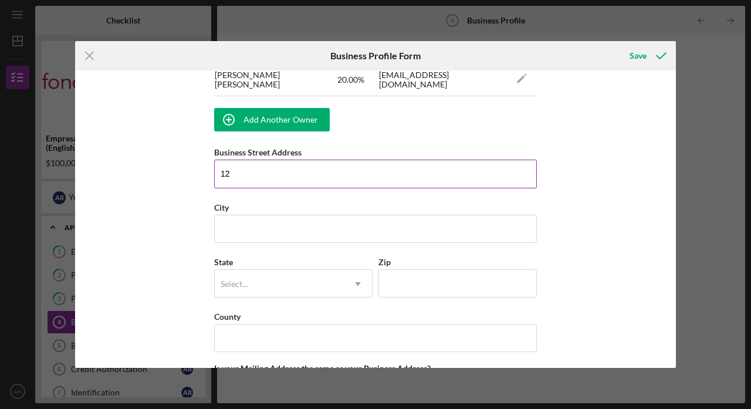
type input "125"
type input "[STREET_ADDRESS][PERSON_NAME]"
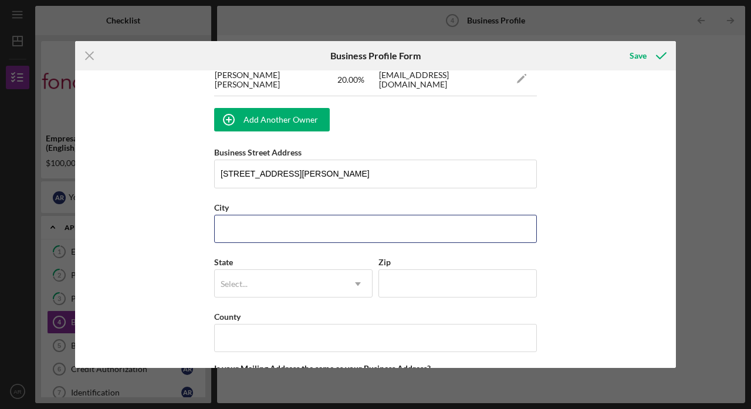
type input "[GEOGRAPHIC_DATA]"
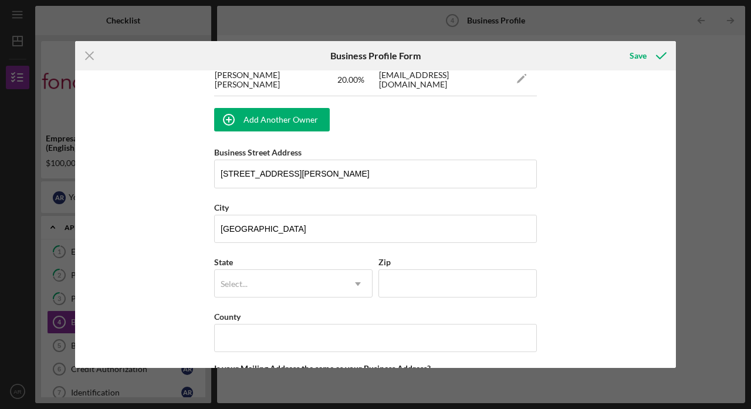
type input "CA"
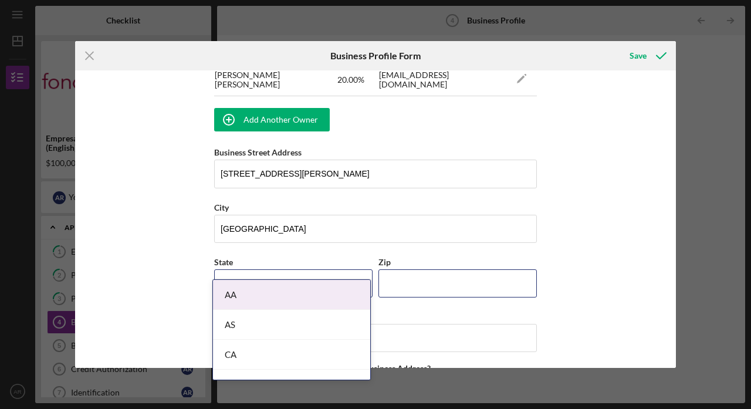
type input "94102"
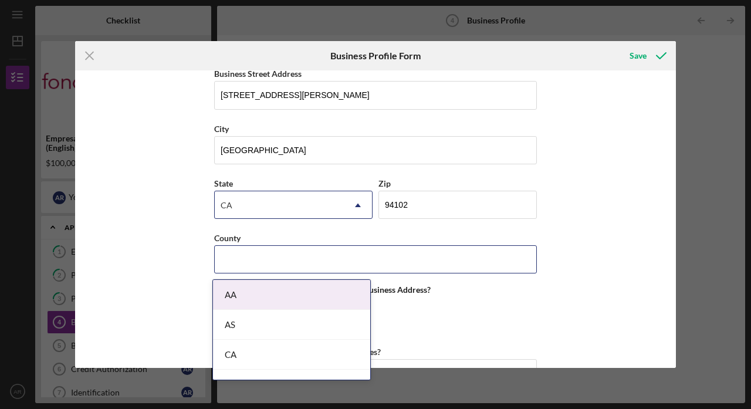
type input "[PERSON_NAME]"
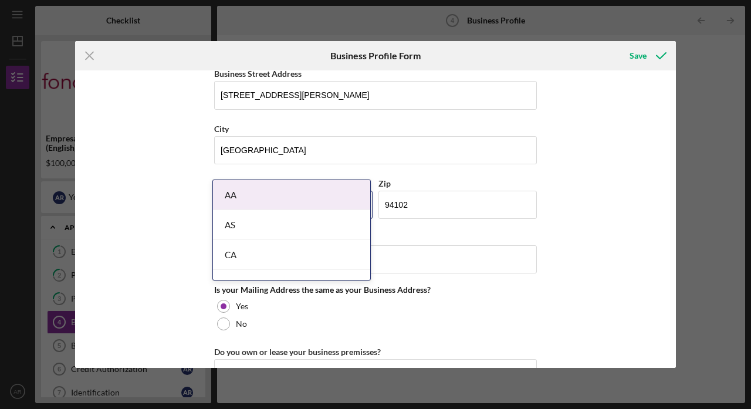
scroll to position [919, 0]
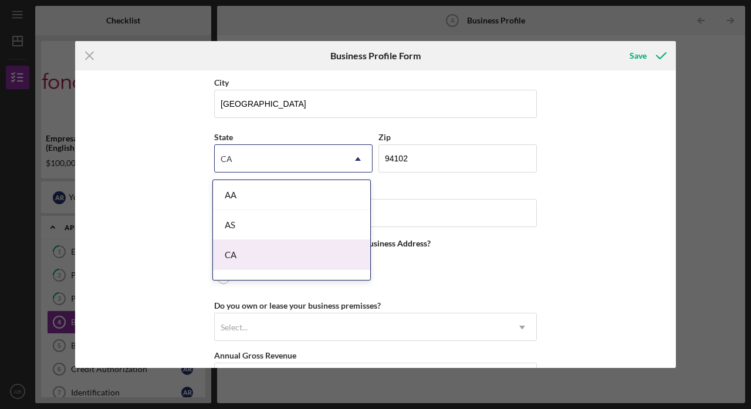
click at [306, 254] on div "CA" at bounding box center [291, 255] width 157 height 30
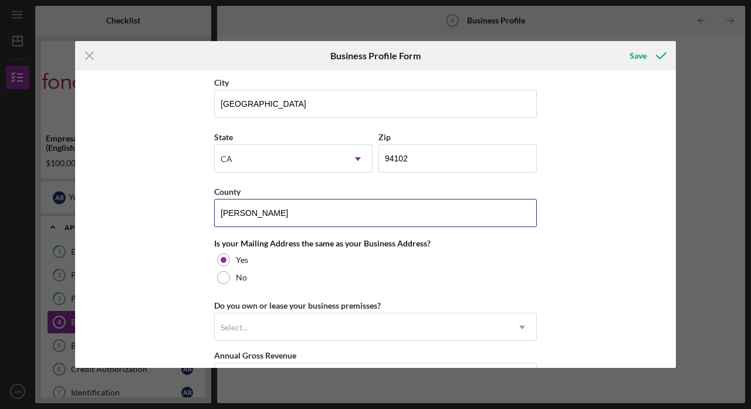
drag, startPoint x: 317, startPoint y: 211, endPoint x: 116, endPoint y: 203, distance: 201.5
drag, startPoint x: 322, startPoint y: 216, endPoint x: 180, endPoint y: 215, distance: 141.5
click at [180, 215] on div "Business Name Ramivega Inc. DBA Gyros on Wheels Business Start Date [DATE] Lega…" at bounding box center [375, 219] width 601 height 298
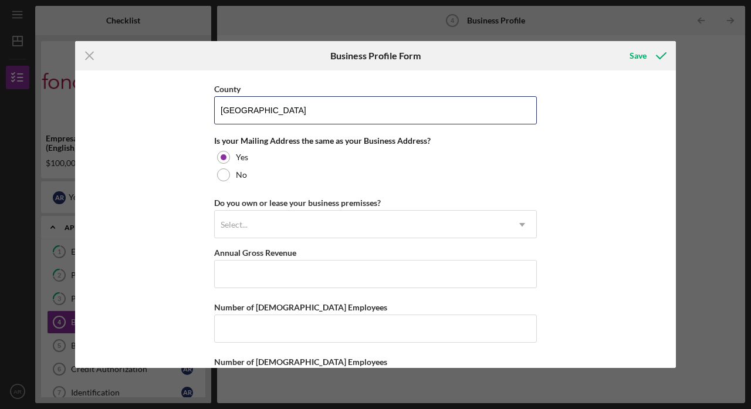
scroll to position [1035, 0]
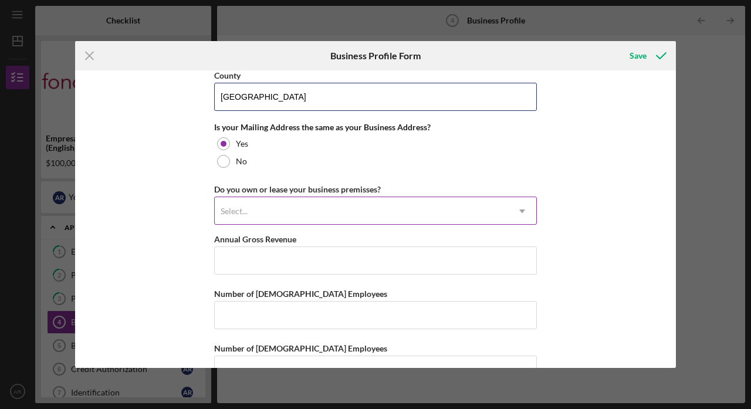
type input "[GEOGRAPHIC_DATA]"
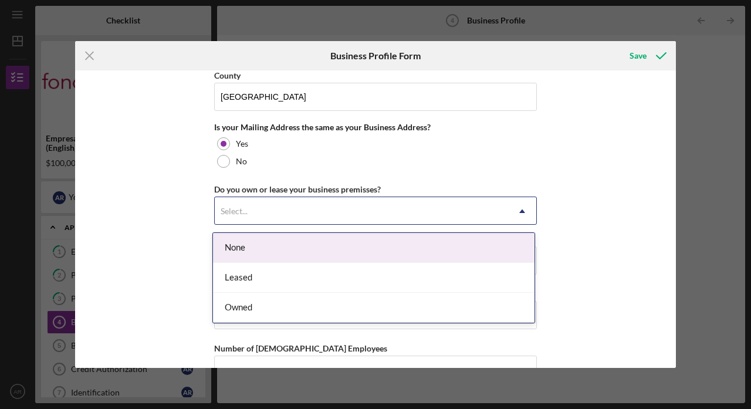
click at [235, 207] on div "Select..." at bounding box center [362, 211] width 294 height 27
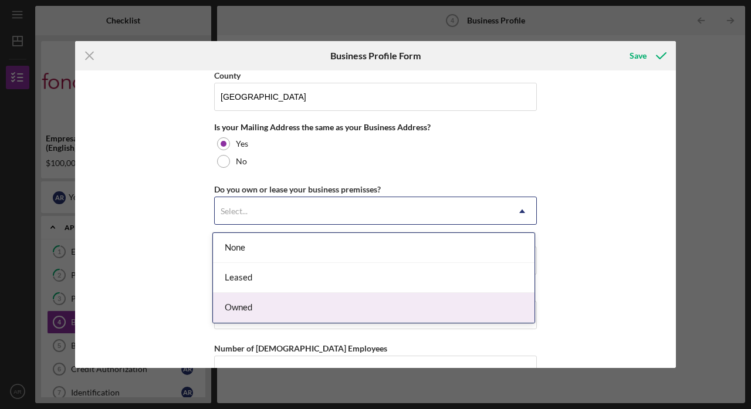
click at [251, 305] on div "Owned" at bounding box center [374, 308] width 322 height 30
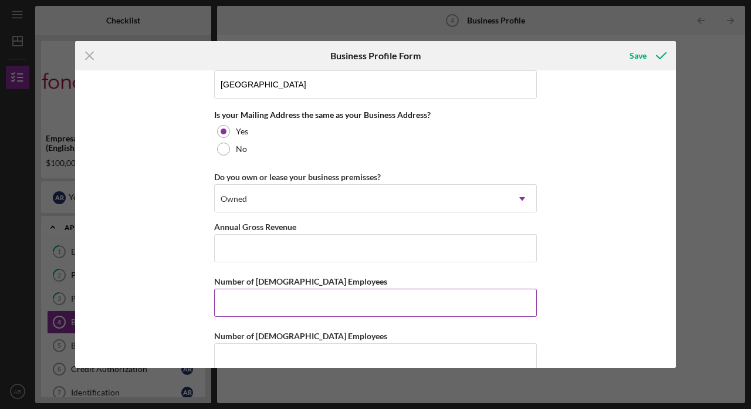
scroll to position [1061, 0]
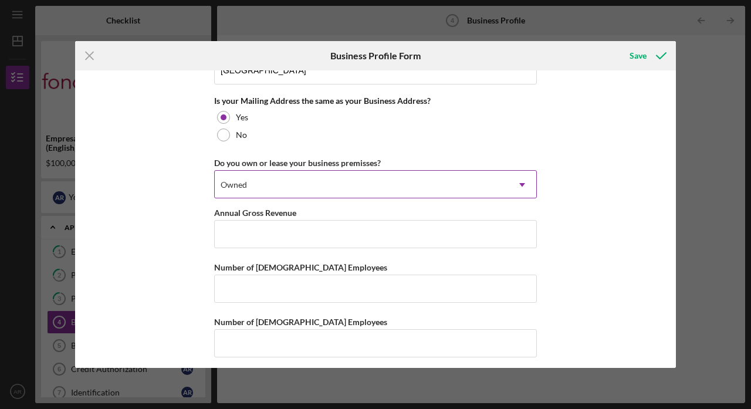
click at [301, 187] on div "Owned" at bounding box center [362, 184] width 294 height 27
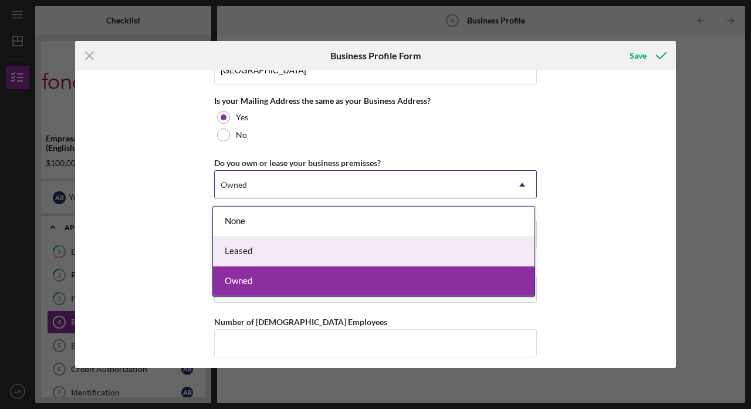
click at [295, 242] on div "Leased" at bounding box center [374, 252] width 322 height 30
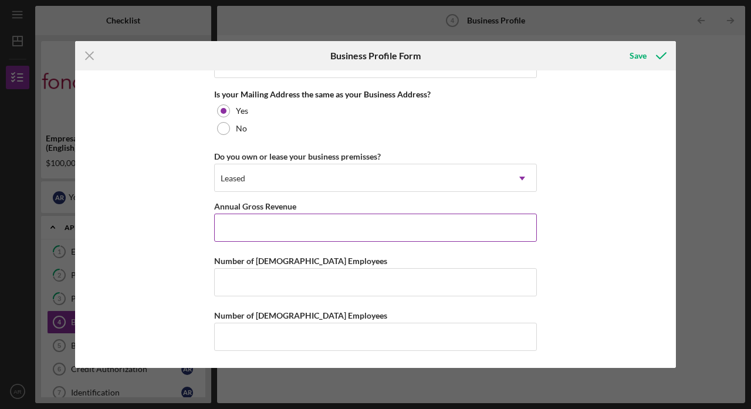
scroll to position [1071, 0]
click at [302, 220] on input "Annual Gross Revenue" at bounding box center [375, 228] width 323 height 28
type input "$600,000"
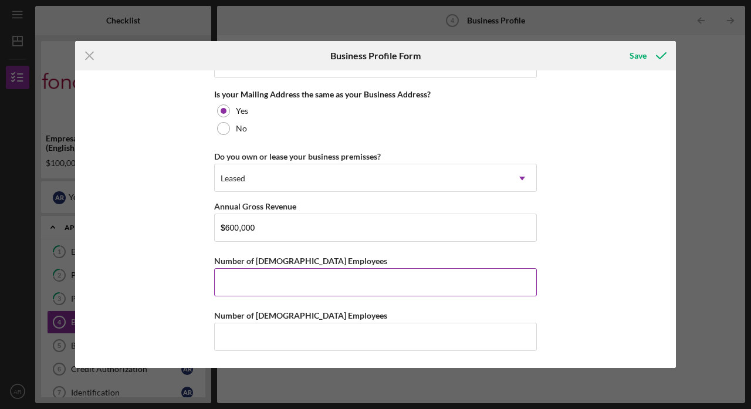
click at [301, 284] on input "Number of [DEMOGRAPHIC_DATA] Employees" at bounding box center [375, 282] width 323 height 28
type input "7"
type input "2"
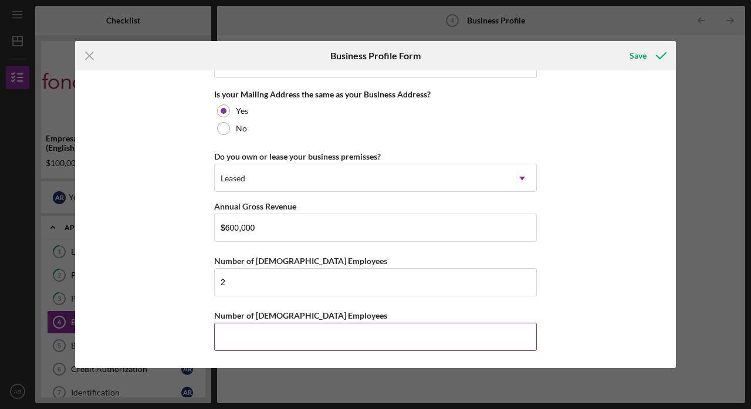
click at [284, 345] on input "Number of [DEMOGRAPHIC_DATA] Employees" at bounding box center [375, 337] width 323 height 28
type input "7"
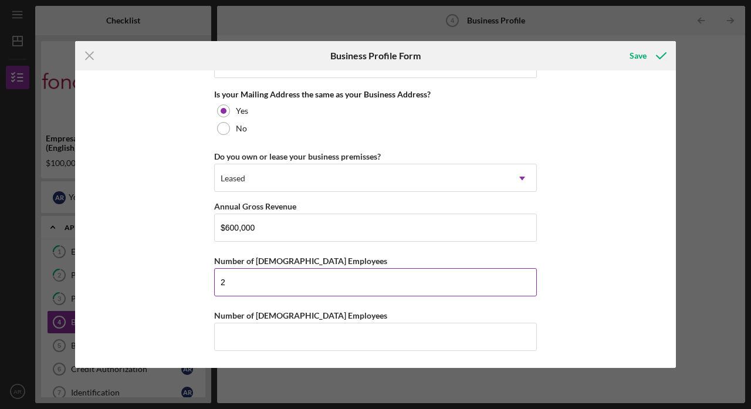
click at [280, 286] on input "2" at bounding box center [375, 282] width 323 height 28
type input "7"
type input "5"
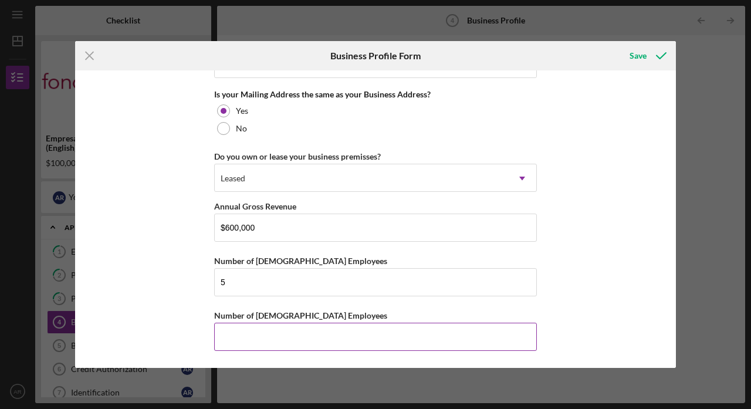
click at [261, 346] on input "Number of [DEMOGRAPHIC_DATA] Employees" at bounding box center [375, 337] width 323 height 28
type input "2"
click at [650, 58] on icon "submit" at bounding box center [661, 55] width 29 height 29
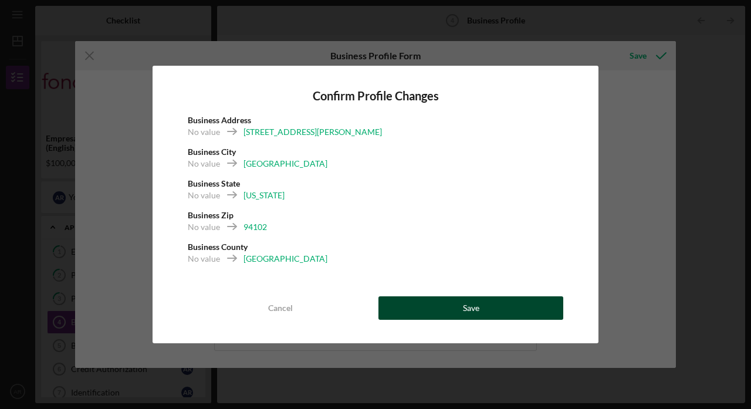
click at [473, 307] on div "Save" at bounding box center [471, 307] width 16 height 23
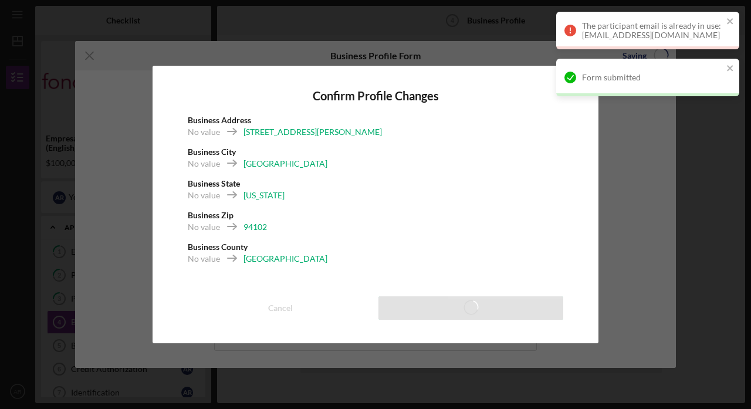
scroll to position [902, 0]
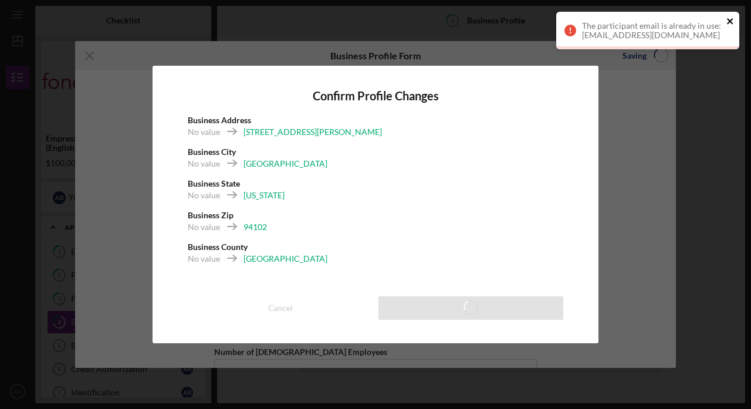
click at [728, 23] on icon "close" at bounding box center [730, 21] width 6 height 6
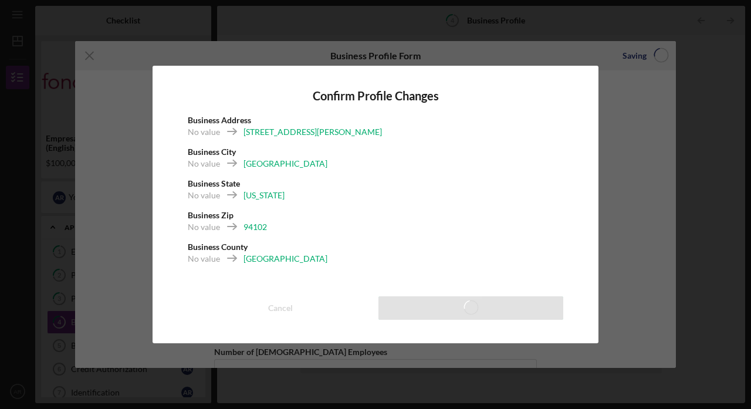
click at [649, 163] on div "Confirm Profile Changes Business Address No value [STREET_ADDRESS][PERSON_NAME]…" at bounding box center [375, 204] width 751 height 409
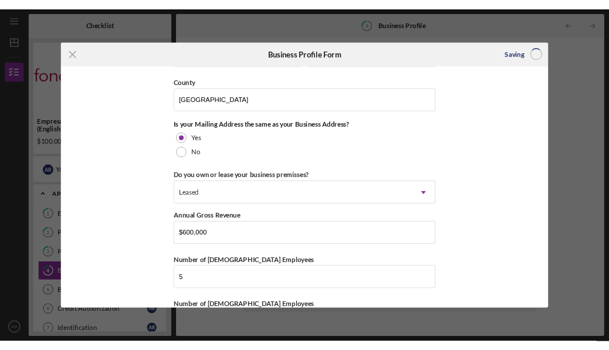
scroll to position [948, 0]
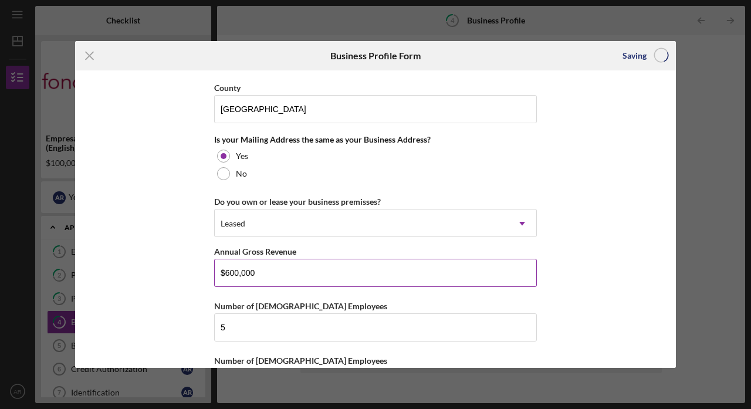
click at [291, 277] on input "$600,000" at bounding box center [375, 273] width 323 height 28
type input "$600,000"
click at [651, 60] on icon "submit" at bounding box center [661, 55] width 29 height 29
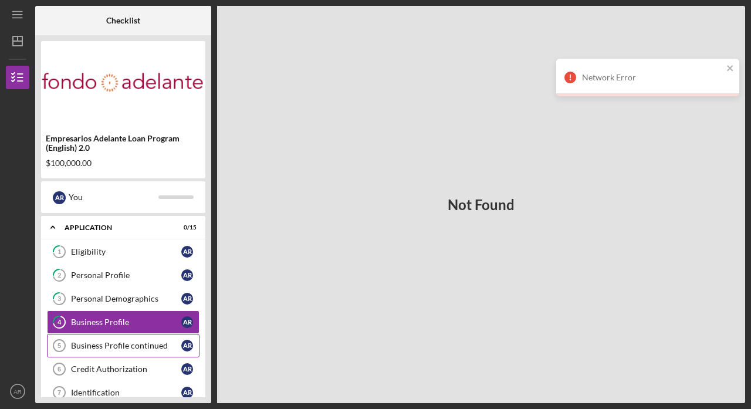
click at [153, 346] on div "Business Profile continued" at bounding box center [126, 345] width 110 height 9
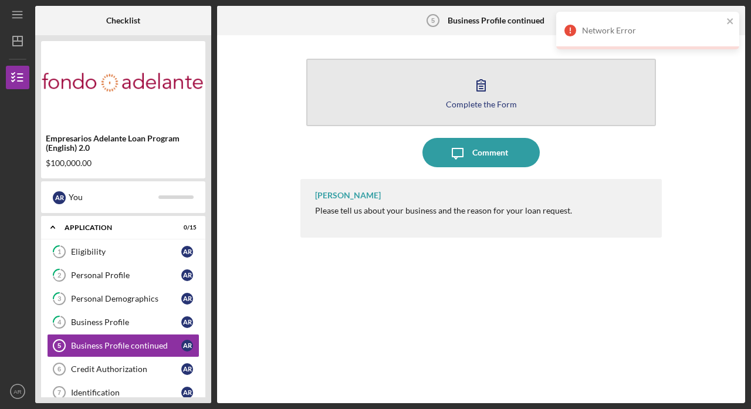
click at [390, 95] on button "Complete the Form Form" at bounding box center [481, 93] width 350 height 68
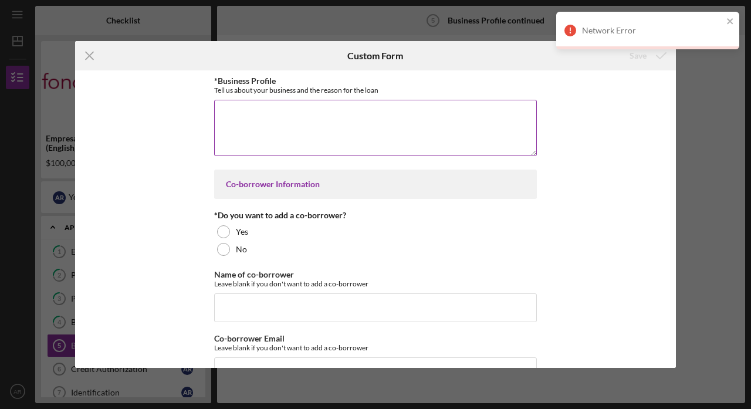
click at [362, 121] on textarea "*Business Profile" at bounding box center [375, 128] width 323 height 56
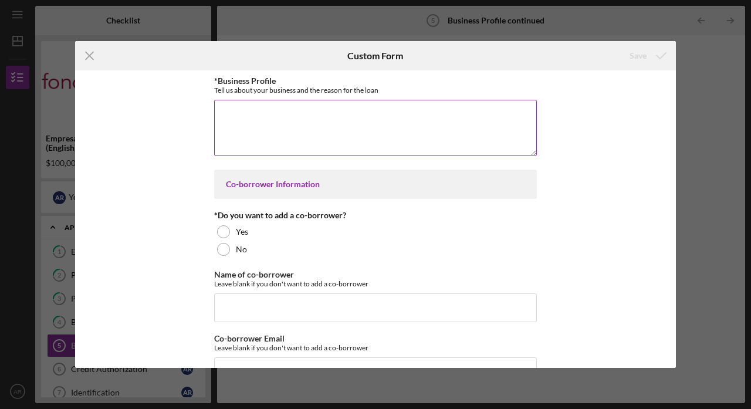
click at [329, 114] on textarea "*Business Profile" at bounding box center [375, 128] width 323 height 56
click at [328, 114] on textarea "*Business Profile" at bounding box center [375, 128] width 323 height 56
paste textarea "[URL][DOMAIN_NAME]"
type textarea "h"
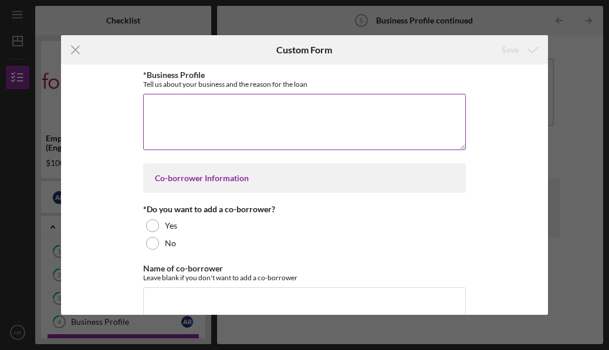
paste textarea "Our family-owned food truck business has been proudly serving the community wit…"
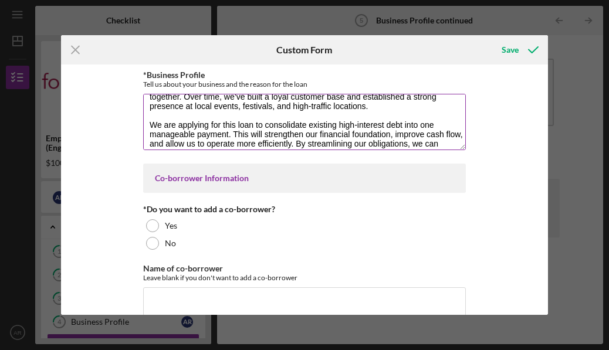
scroll to position [32, 0]
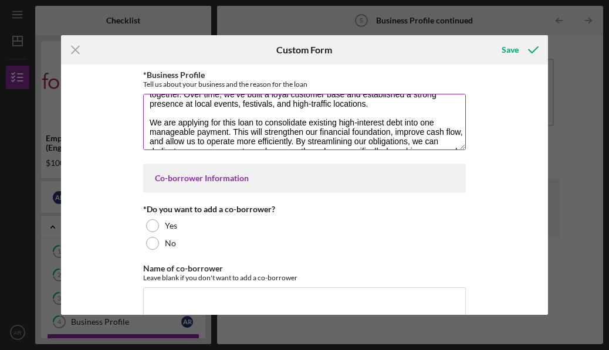
drag, startPoint x: 383, startPoint y: 125, endPoint x: 337, endPoint y: 123, distance: 46.4
click at [337, 123] on textarea "Our family-owned food truck business has been proudly serving the community wit…" at bounding box center [304, 122] width 323 height 56
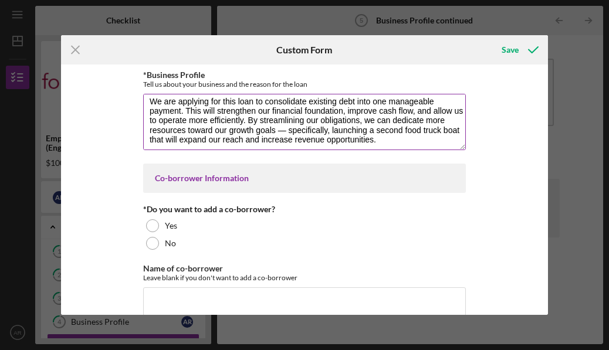
scroll to position [63, 0]
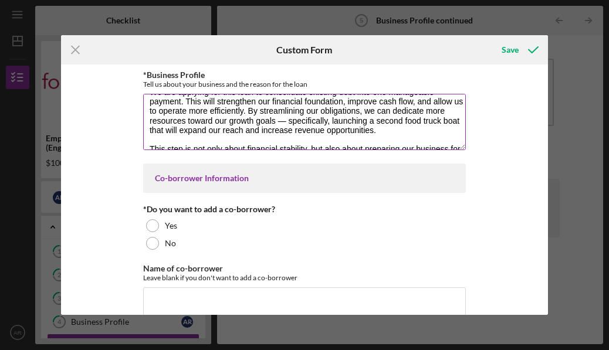
click at [285, 120] on textarea "Our family-owned food truck business has been proudly serving the community wit…" at bounding box center [304, 122] width 323 height 56
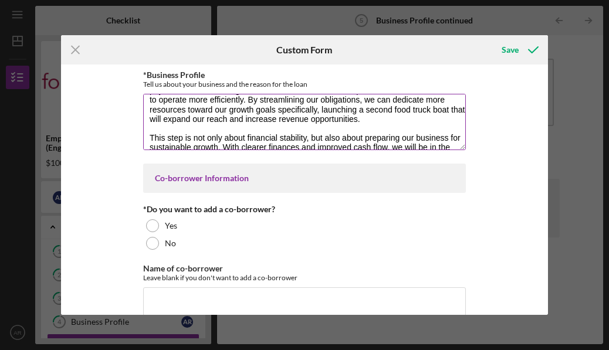
scroll to position [70, 0]
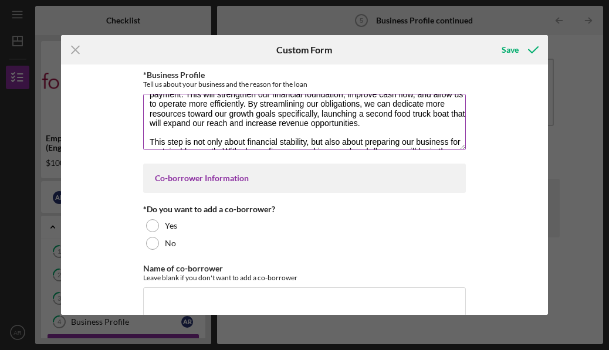
drag, startPoint x: 448, startPoint y: 111, endPoint x: 433, endPoint y: 111, distance: 14.7
click at [433, 111] on textarea "Our family-owned food truck business has been proudly serving the community wit…" at bounding box center [304, 122] width 323 height 56
type textarea "Our family-owned food truck business has been proudly serving the community wit…"
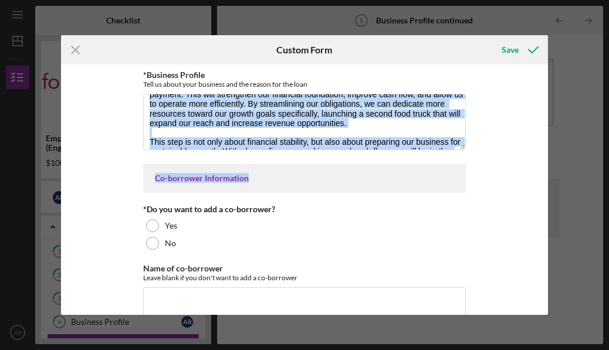
drag, startPoint x: 465, startPoint y: 149, endPoint x: 494, endPoint y: 184, distance: 45.9
click at [494, 184] on div "*Business Profile Tell us about your business and the reason for the loan Co-bo…" at bounding box center [304, 190] width 487 height 251
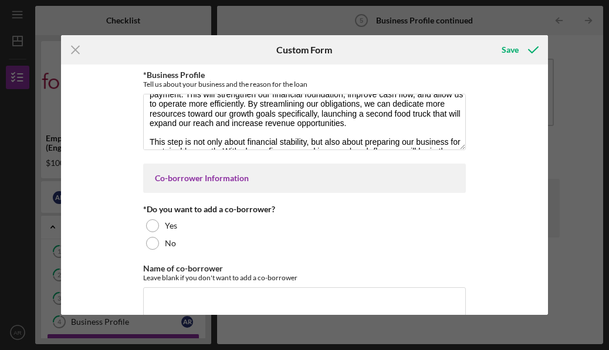
click at [464, 146] on div "*Business Profile Tell us about your business and the reason for the loan Co-bo…" at bounding box center [304, 190] width 487 height 251
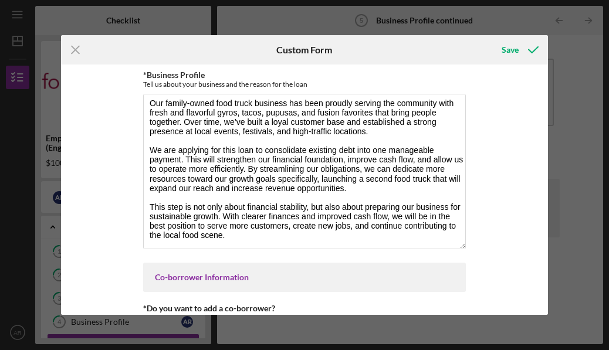
scroll to position [2, 0]
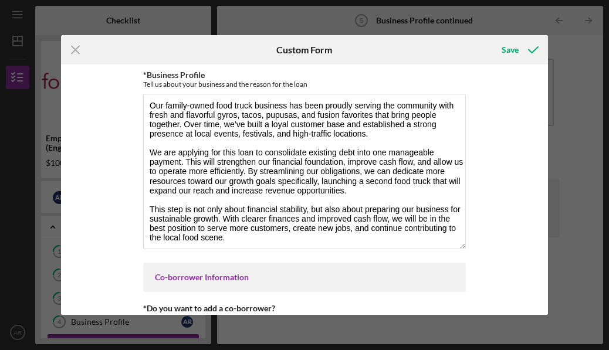
click at [490, 245] on div "*Business Profile Tell us about your business and the reason for the loan Co-bo…" at bounding box center [304, 190] width 487 height 251
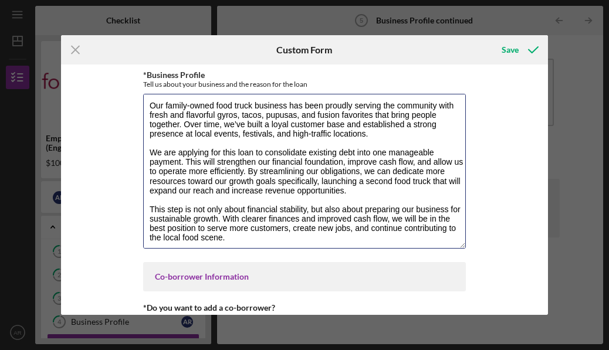
drag, startPoint x: 426, startPoint y: 183, endPoint x: 491, endPoint y: 183, distance: 65.2
click at [491, 183] on div "*Business Profile Tell us about your business and the reason for the loan Co-bo…" at bounding box center [304, 190] width 487 height 251
click at [266, 200] on textarea "Our family-owned food truck business has been proudly serving the community wit…" at bounding box center [304, 171] width 323 height 155
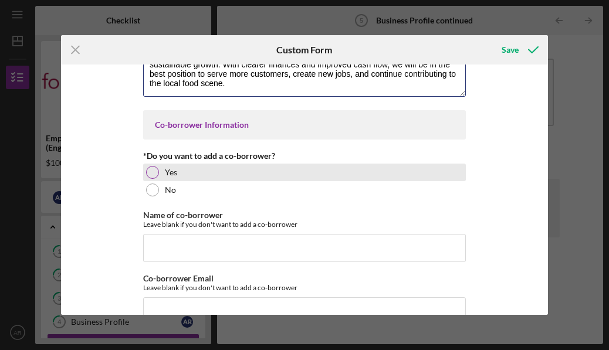
scroll to position [153, 0]
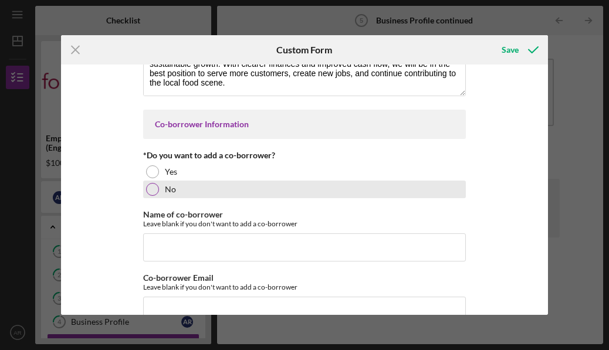
click at [200, 187] on div "No" at bounding box center [304, 190] width 323 height 18
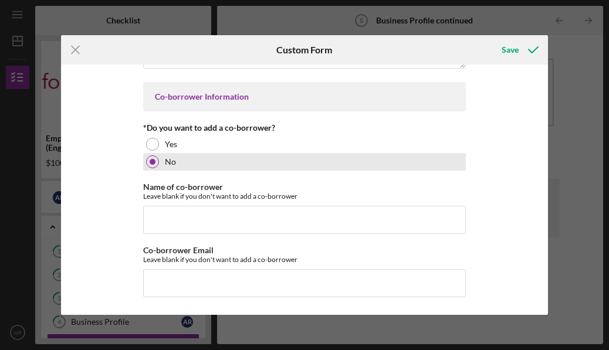
scroll to position [180, 0]
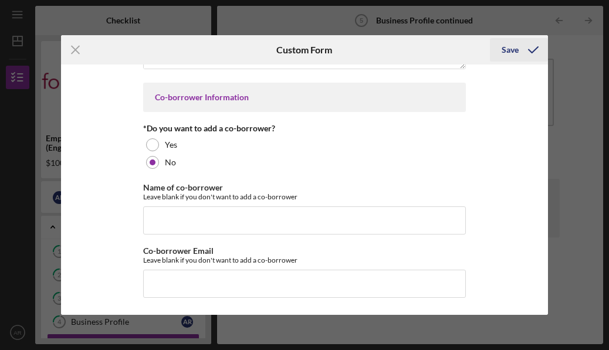
click at [530, 47] on icon "submit" at bounding box center [533, 49] width 29 height 29
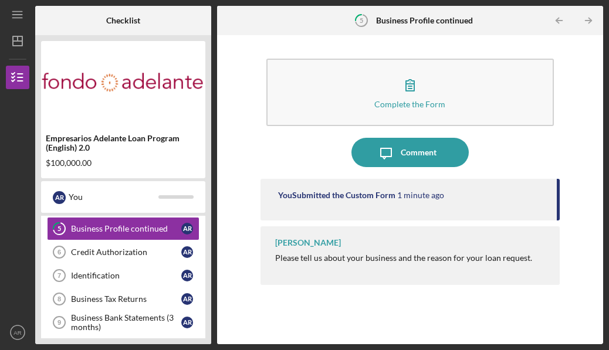
scroll to position [117, 0]
click at [150, 252] on div "Credit Authorization" at bounding box center [126, 251] width 110 height 9
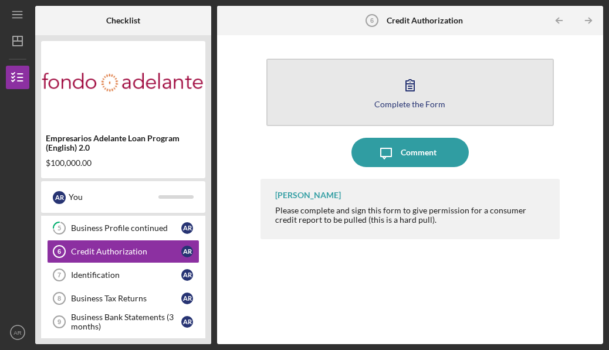
click at [348, 100] on button "Complete the Form Form" at bounding box center [411, 93] width 288 height 68
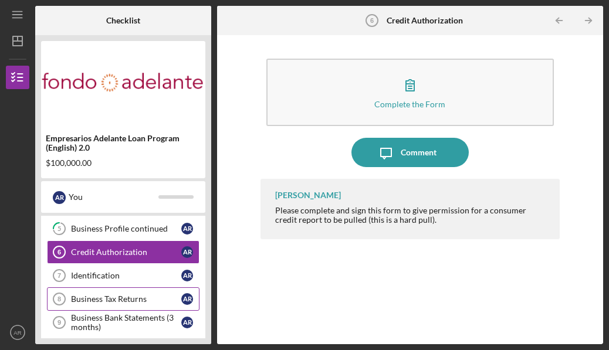
scroll to position [115, 0]
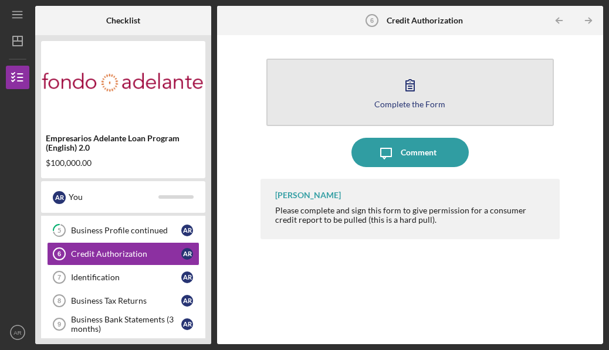
click at [437, 94] on button "Complete the Form Form" at bounding box center [411, 93] width 288 height 68
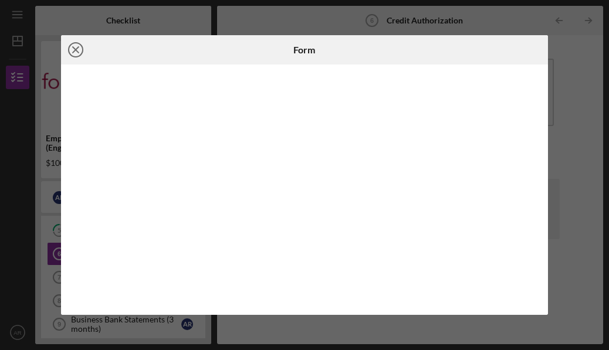
click at [79, 52] on icon "Icon/Close" at bounding box center [75, 49] width 29 height 29
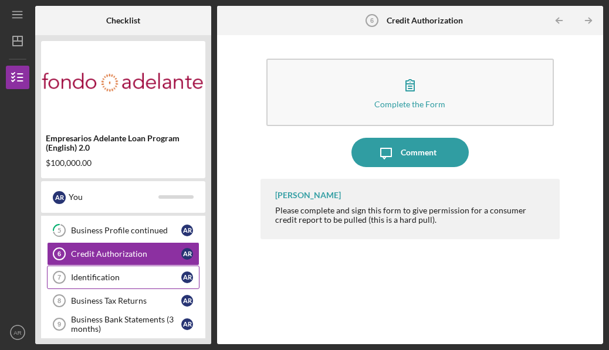
click at [141, 275] on div "Identification" at bounding box center [126, 277] width 110 height 9
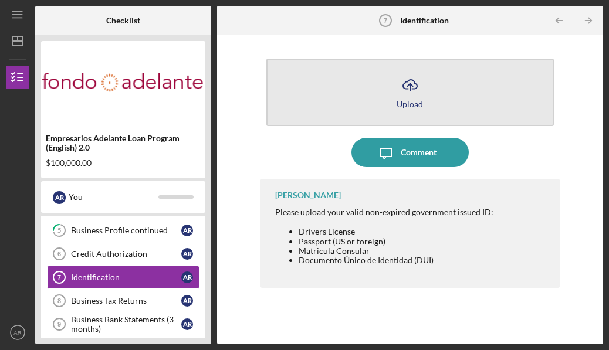
click at [403, 92] on icon "Icon/Upload" at bounding box center [410, 84] width 29 height 29
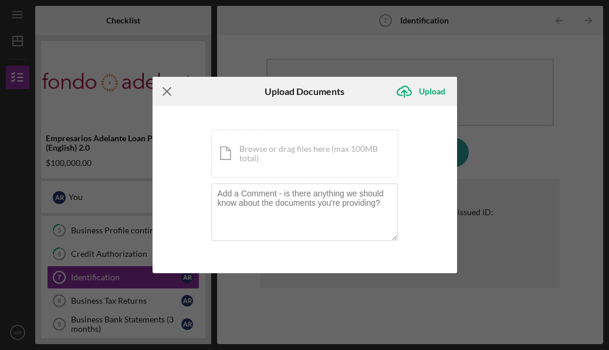
click at [167, 91] on line at bounding box center [167, 91] width 8 height 8
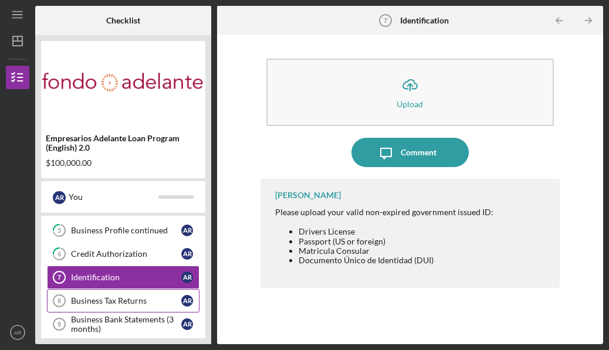
click at [168, 301] on div "Business Tax Returns" at bounding box center [126, 300] width 110 height 9
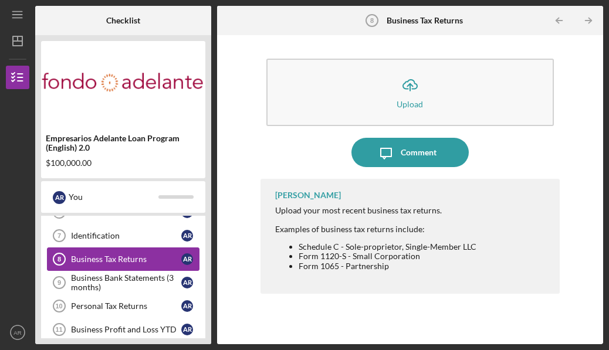
scroll to position [163, 0]
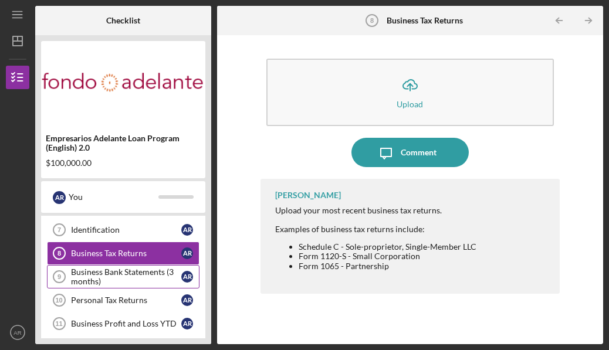
click at [161, 277] on div "Business Bank Statements (3 months)" at bounding box center [126, 277] width 110 height 19
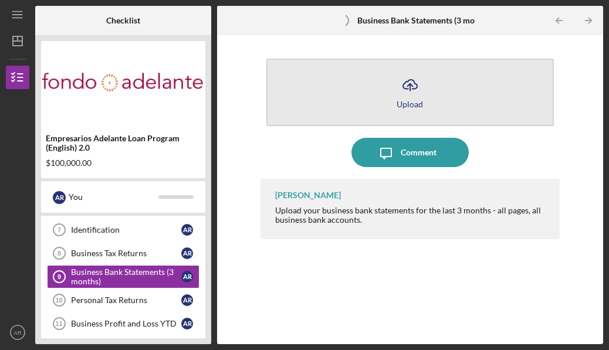
click at [399, 77] on icon "Icon/Upload" at bounding box center [410, 84] width 29 height 29
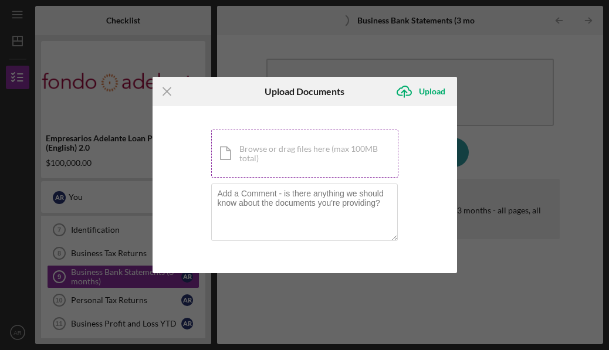
click at [303, 158] on div "Icon/Document Browse or drag files here (max 100MB total) Tap to choose files o…" at bounding box center [304, 154] width 187 height 48
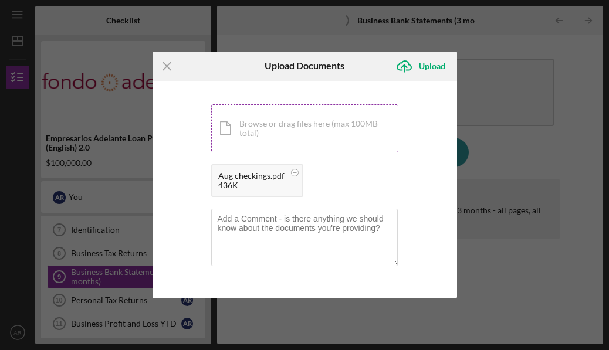
click at [342, 132] on div "Icon/Document Browse or drag files here (max 100MB total) Tap to choose files o…" at bounding box center [304, 128] width 187 height 48
click at [313, 125] on div "Icon/Document Browse or drag files here (max 100MB total) Tap to choose files o…" at bounding box center [304, 128] width 187 height 48
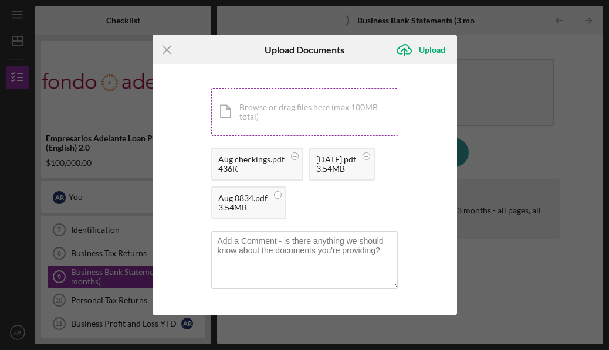
click at [323, 92] on div "Icon/Document Browse or drag files here (max 100MB total) Tap to choose files o…" at bounding box center [304, 112] width 187 height 48
click at [373, 110] on div "Icon/Document Browse or drag files here (max 100MB total) Tap to choose files o…" at bounding box center [304, 112] width 187 height 48
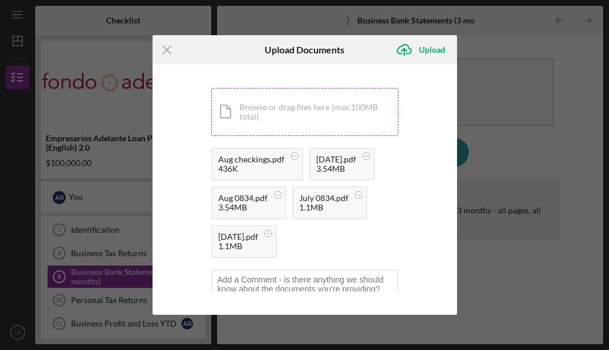
click at [316, 107] on div "Icon/Document Browse or drag files here (max 100MB total) Tap to choose files o…" at bounding box center [304, 112] width 187 height 48
click at [286, 82] on div "You're uploading documents related to Business Bank Statements (3 months) . Ico…" at bounding box center [305, 190] width 305 height 251
click at [291, 108] on div "Icon/Document Browse or drag files here (max 100MB total) Tap to choose files o…" at bounding box center [304, 112] width 187 height 48
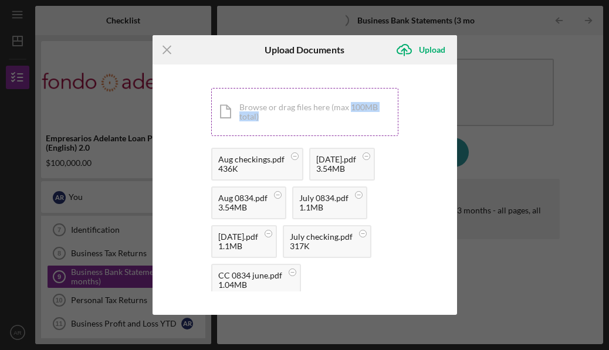
click at [349, 112] on div "Icon/Document Browse or drag files here (max 100MB total) Tap to choose files o…" at bounding box center [304, 112] width 187 height 48
click at [372, 94] on div "Icon/Document Browse or drag files here (max 100MB total) Tap to choose files o…" at bounding box center [304, 112] width 187 height 48
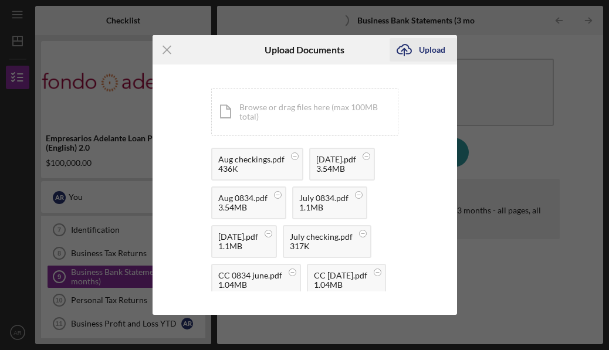
click at [433, 41] on div "Upload" at bounding box center [432, 49] width 26 height 23
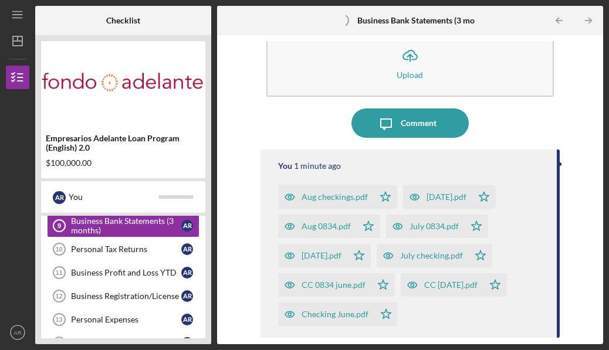
scroll to position [93, 0]
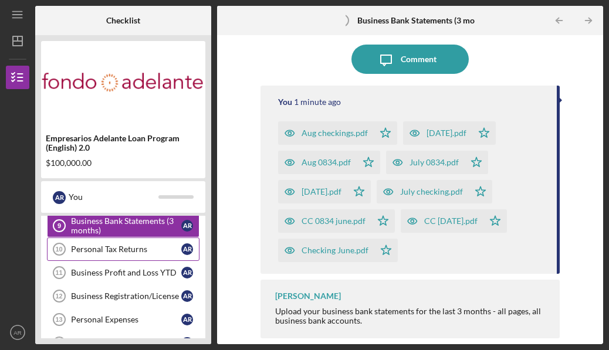
click at [145, 253] on div "Personal Tax Returns" at bounding box center [126, 249] width 110 height 9
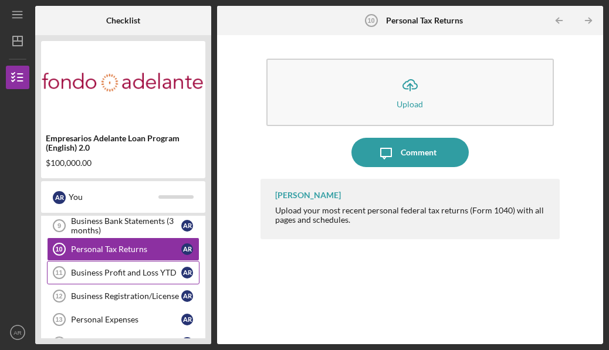
click at [142, 268] on div "Business Profit and Loss YTD" at bounding box center [126, 272] width 110 height 9
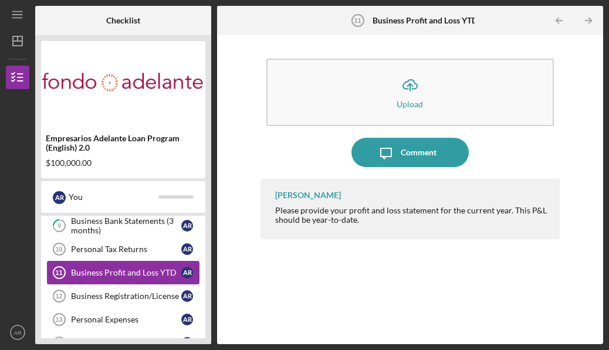
click at [140, 280] on link "Business Profit and Loss YTD 11 Business Profit and Loss YTD A R" at bounding box center [123, 272] width 153 height 23
click at [137, 296] on div "Business Registration/License" at bounding box center [126, 296] width 110 height 9
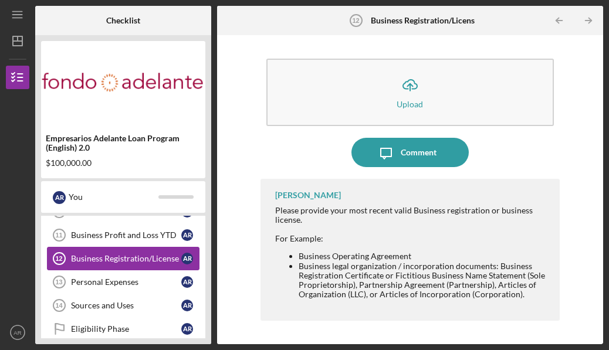
scroll to position [253, 0]
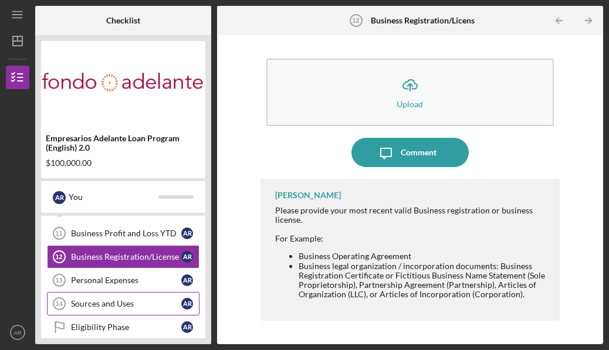
click at [137, 296] on link "Sources and Uses 14 Sources and Uses A R" at bounding box center [123, 303] width 153 height 23
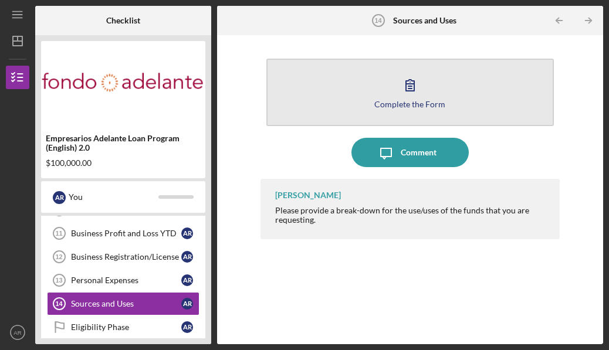
click at [387, 122] on button "Complete the Form Form" at bounding box center [411, 93] width 288 height 68
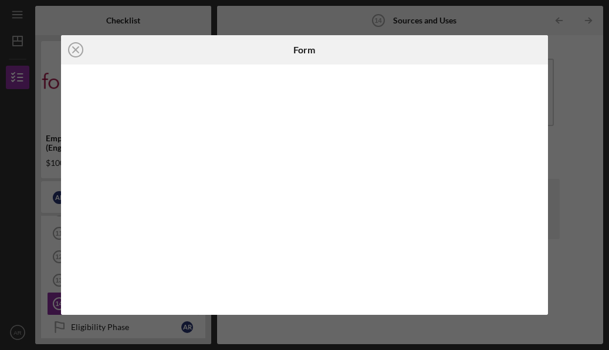
scroll to position [0, 1]
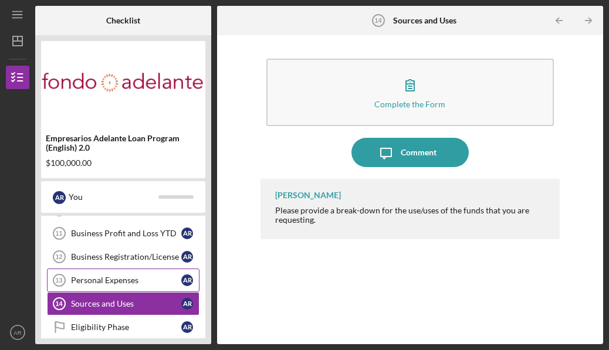
click at [146, 284] on div "Personal Expenses" at bounding box center [126, 280] width 110 height 9
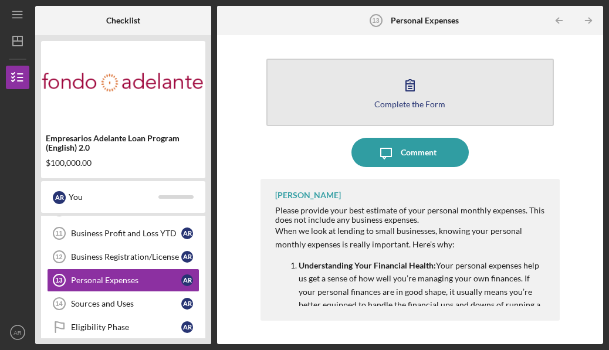
click at [376, 100] on button "Complete the Form Form" at bounding box center [411, 93] width 288 height 68
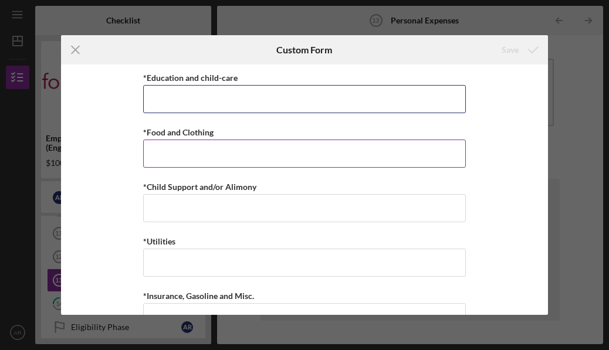
click at [356, 112] on input "*Education and child-care" at bounding box center [304, 99] width 323 height 28
type input "$0"
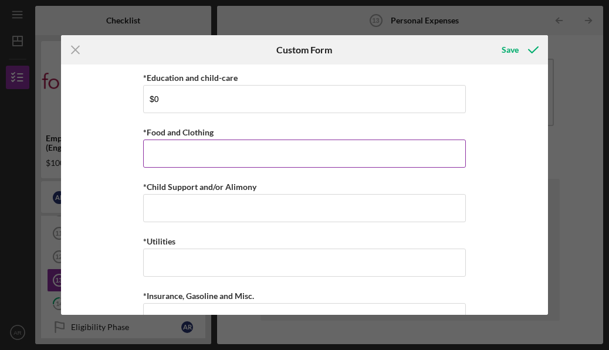
click at [333, 150] on input "*Food and Clothing" at bounding box center [304, 154] width 323 height 28
type input "$0"
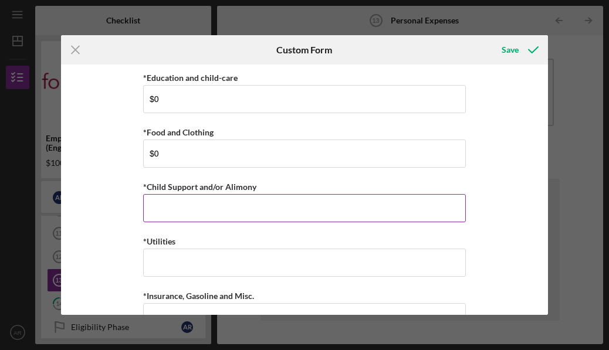
click at [310, 199] on input "*Child Support and/or Alimony" at bounding box center [304, 208] width 323 height 28
type input "$0"
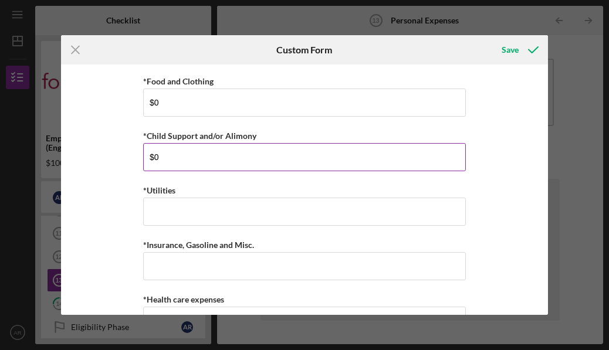
scroll to position [53, 0]
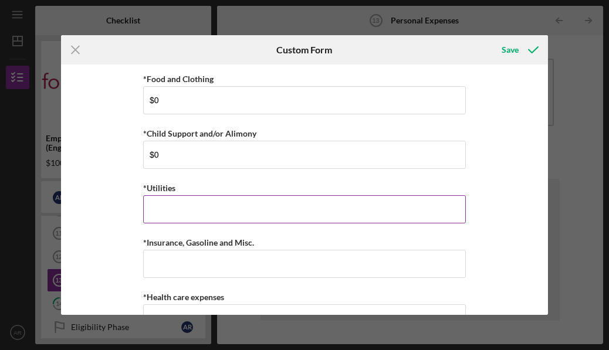
click at [292, 206] on input "*Utilities" at bounding box center [304, 209] width 323 height 28
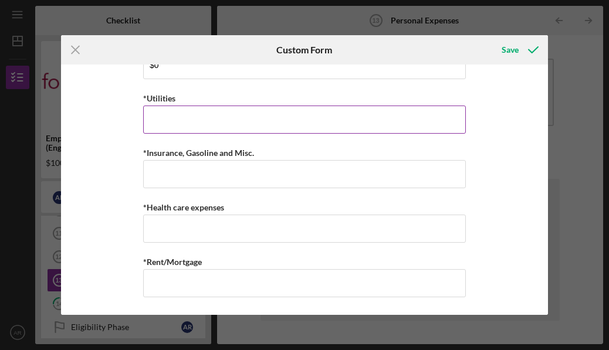
scroll to position [143, 0]
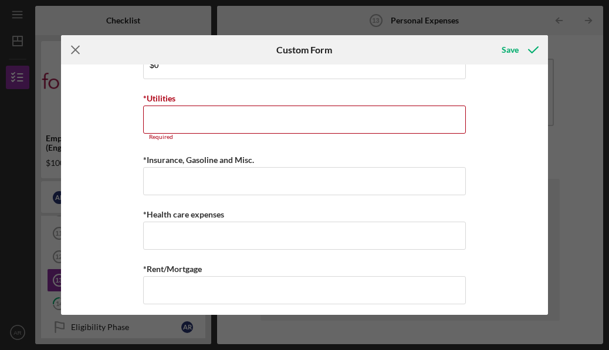
click at [78, 40] on icon "Icon/Menu Close" at bounding box center [75, 49] width 29 height 29
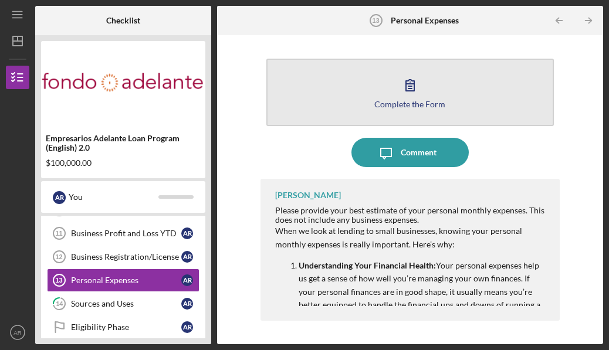
click at [429, 111] on button "Complete the Form Form" at bounding box center [411, 93] width 288 height 68
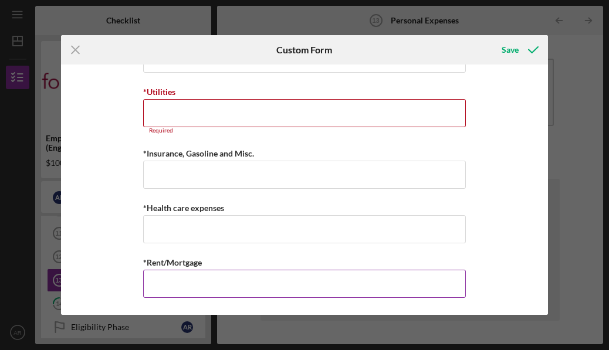
scroll to position [150, 0]
click at [281, 271] on input "*Rent/Mortgage" at bounding box center [304, 284] width 323 height 28
type input "$2,000"
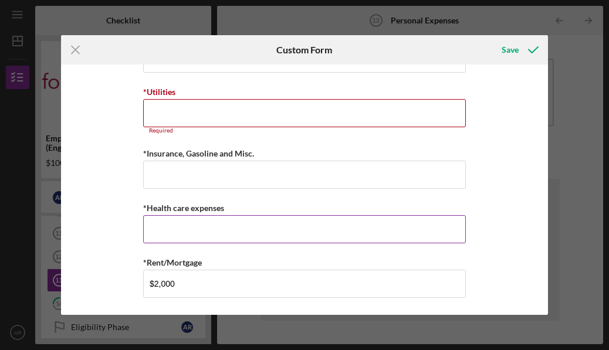
click at [279, 222] on input "*Health care expenses" at bounding box center [304, 229] width 323 height 28
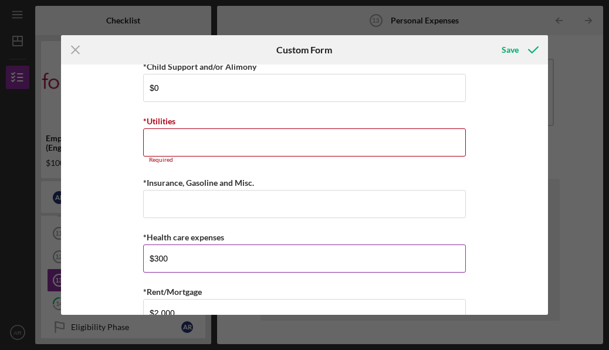
scroll to position [119, 0]
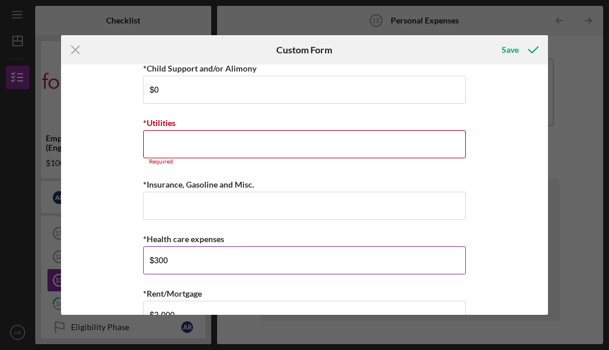
type input "$300"
click at [279, 222] on div "*Education and child-care $0 *Food and Clothing $0 *Child Support and/or Alimon…" at bounding box center [304, 146] width 323 height 389
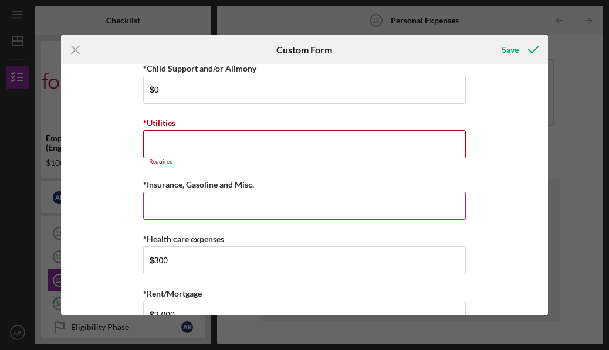
click at [275, 204] on input "*Insurance, Gasoline and Misc." at bounding box center [304, 206] width 323 height 28
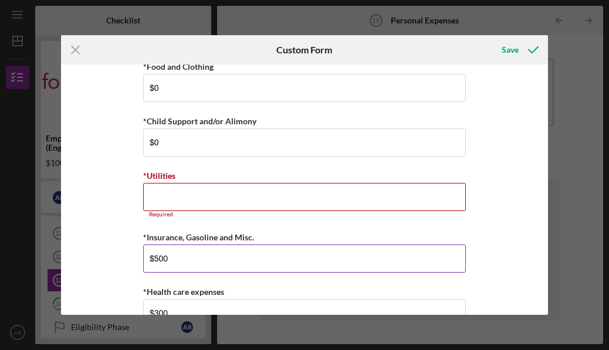
scroll to position [65, 0]
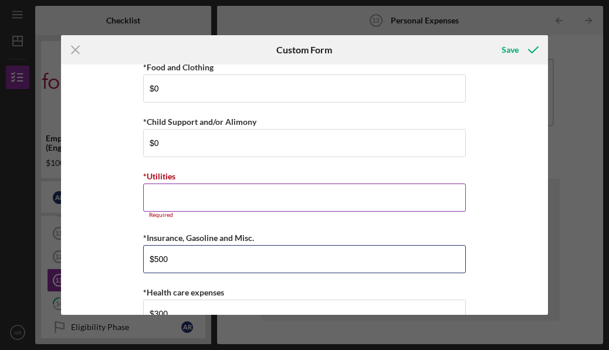
type input "$500"
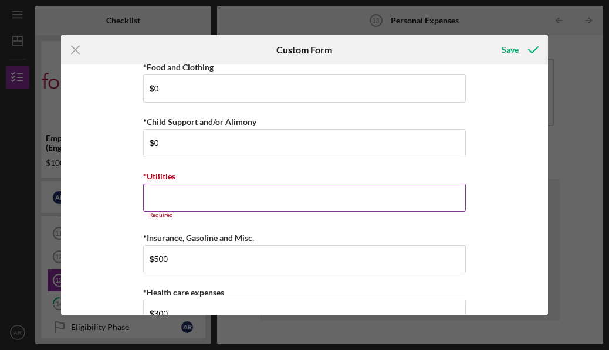
click at [267, 198] on input "*Utilities" at bounding box center [304, 198] width 323 height 28
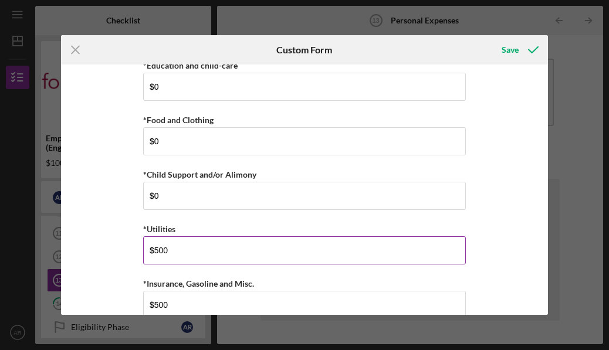
scroll to position [0, 0]
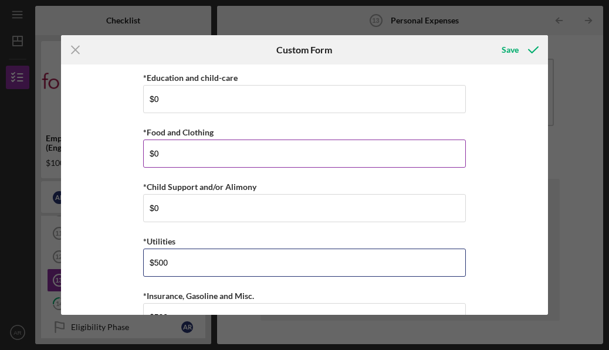
type input "$500"
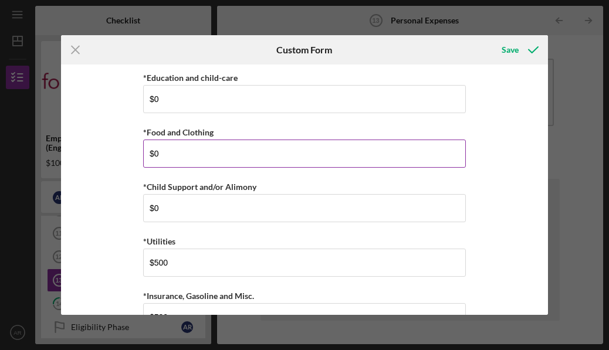
click at [262, 163] on input "$0" at bounding box center [304, 154] width 323 height 28
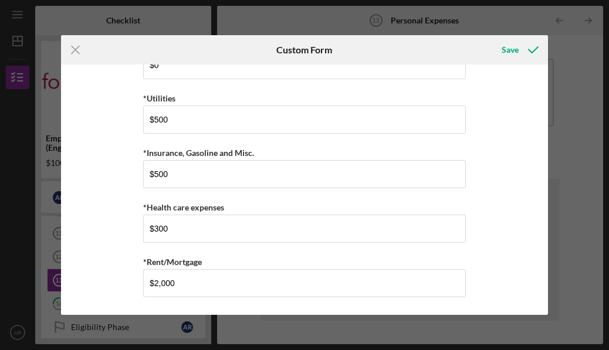
scroll to position [137, 0]
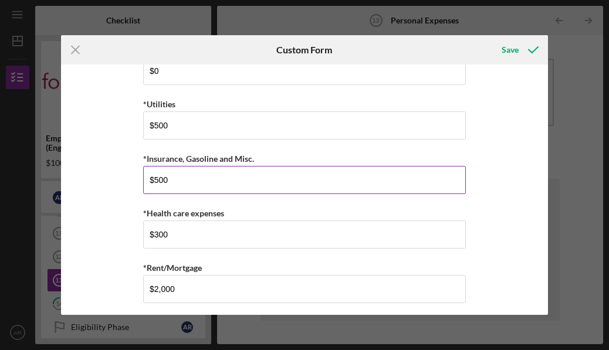
type input "$500"
click at [349, 181] on input "$500" at bounding box center [304, 180] width 323 height 28
type input "$5"
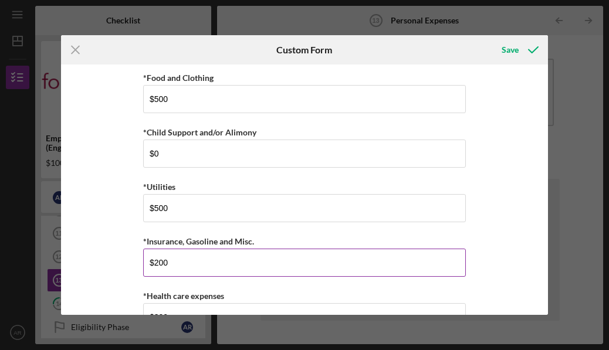
scroll to position [54, 0]
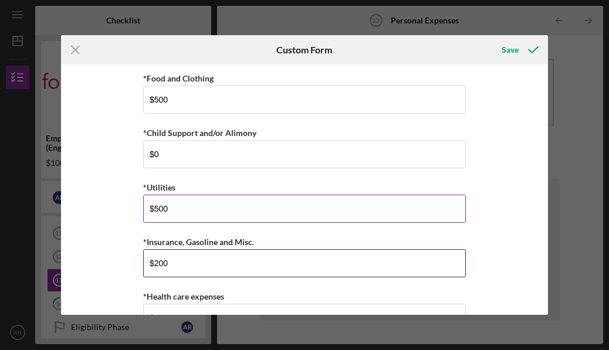
type input "$200"
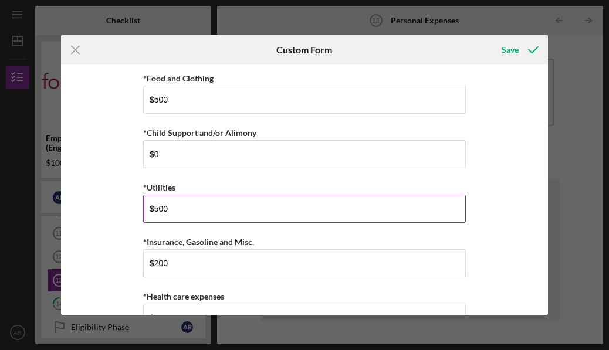
click at [237, 197] on input "$500" at bounding box center [304, 209] width 323 height 28
click at [213, 213] on input "$500" at bounding box center [304, 209] width 323 height 28
type input "$5"
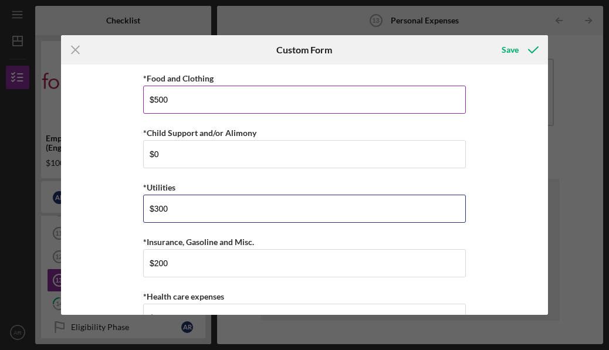
type input "$300"
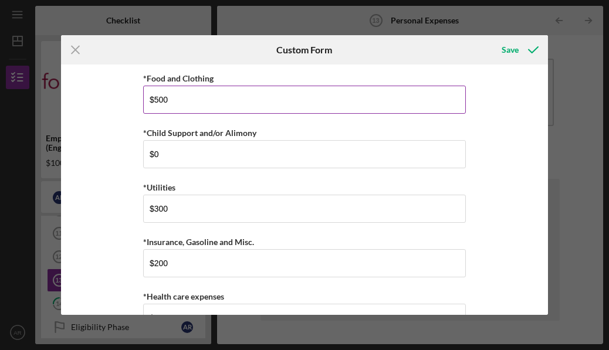
click at [217, 96] on input "$500" at bounding box center [304, 100] width 323 height 28
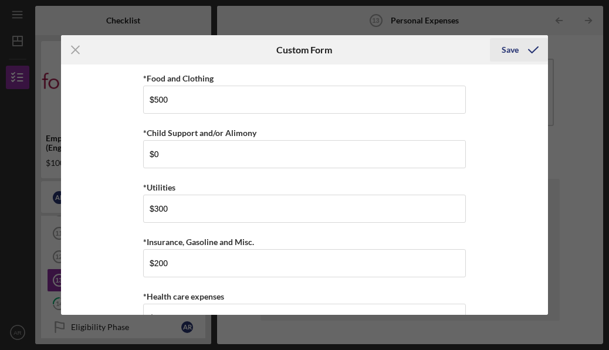
click at [524, 48] on icon "submit" at bounding box center [533, 49] width 29 height 29
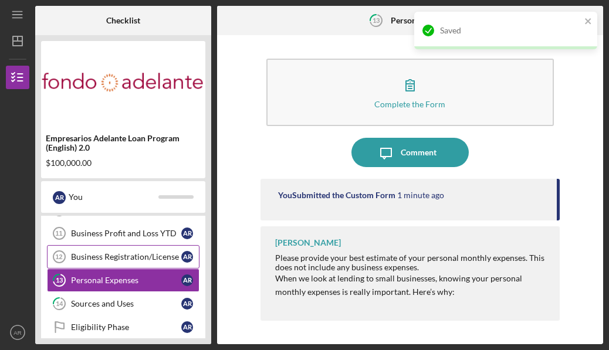
click at [173, 254] on div "Business Registration/License" at bounding box center [126, 256] width 110 height 9
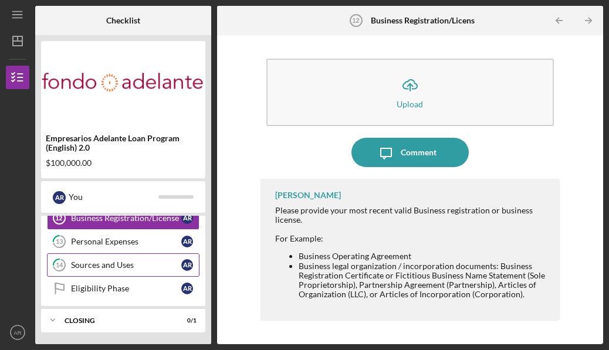
scroll to position [292, 0]
click at [119, 294] on link "Eligibility Phase Eligibility Phase A R" at bounding box center [123, 288] width 153 height 23
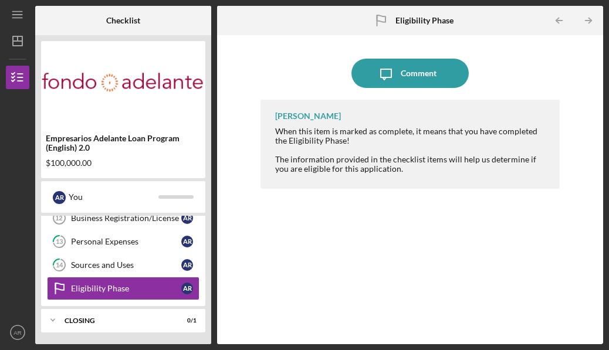
scroll to position [292, 0]
